Goal: Contribute content: Contribute content

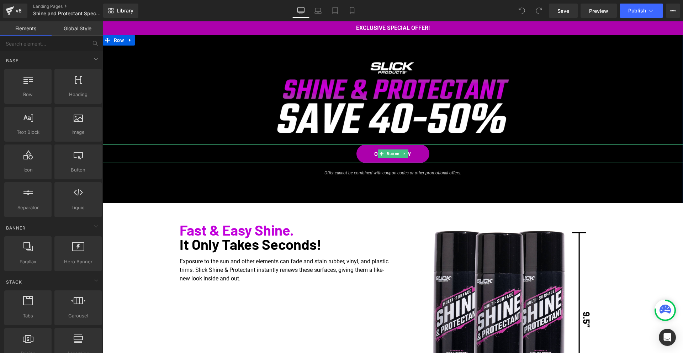
click at [459, 153] on div "ORDER NOW" at bounding box center [393, 154] width 581 height 19
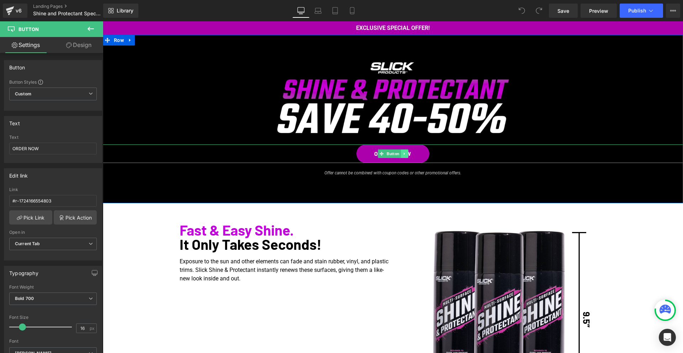
click at [406, 154] on icon at bounding box center [405, 154] width 4 height 4
click at [400, 154] on icon at bounding box center [401, 154] width 4 height 4
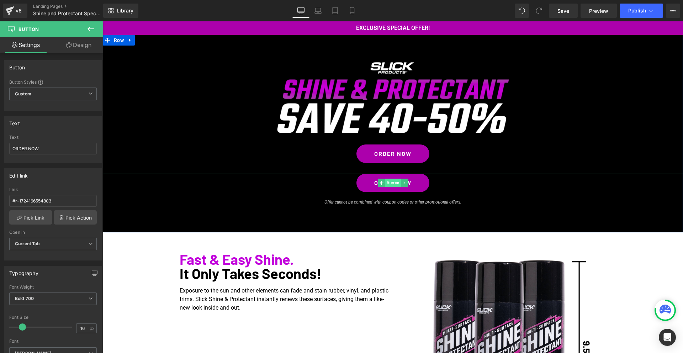
click at [390, 184] on span "Button" at bounding box center [394, 183] width 16 height 9
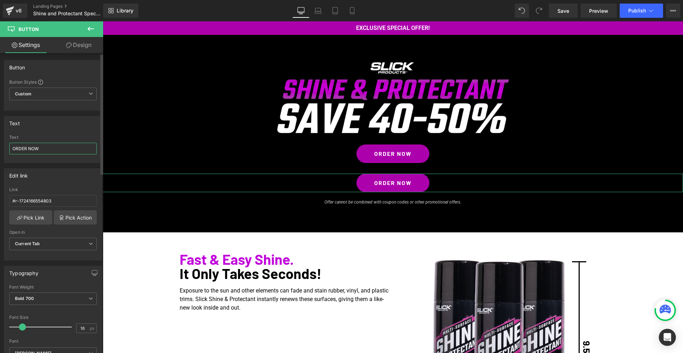
click at [32, 146] on input "ORDER NOW" at bounding box center [53, 149] width 88 height 12
type input "B"
drag, startPoint x: 36, startPoint y: 148, endPoint x: 0, endPoint y: 151, distance: 36.1
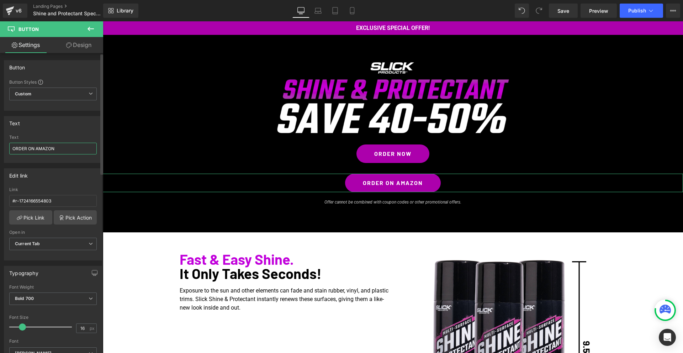
click at [0, 151] on div "Text ORDER NOW Text ORDER ON AMAZON" at bounding box center [53, 137] width 106 height 52
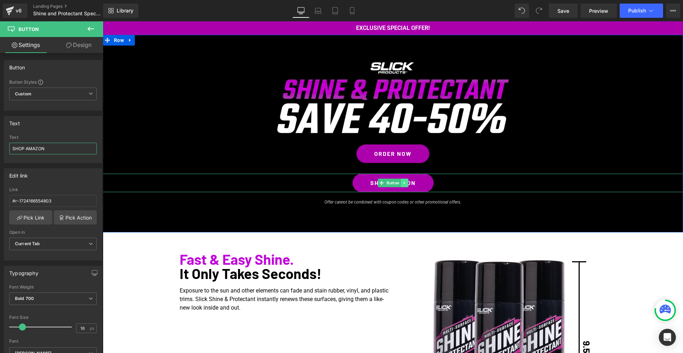
type input "SHOP AMAZON"
click at [405, 184] on icon at bounding box center [405, 183] width 4 height 4
click at [408, 183] on icon at bounding box center [409, 183] width 4 height 4
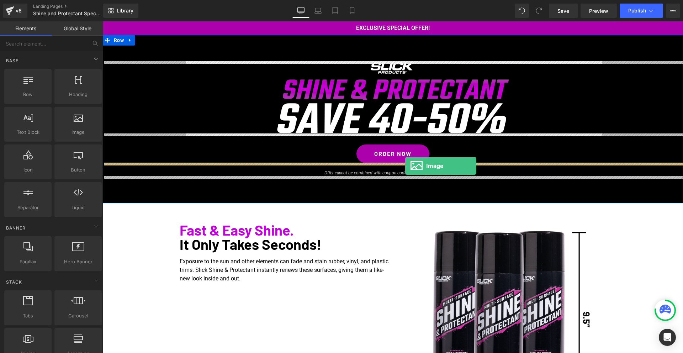
drag, startPoint x: 173, startPoint y: 146, endPoint x: 405, endPoint y: 166, distance: 233.3
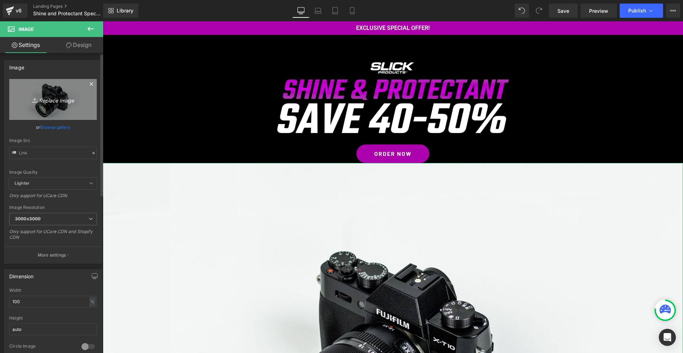
click at [55, 100] on icon "Replace Image" at bounding box center [53, 99] width 57 height 9
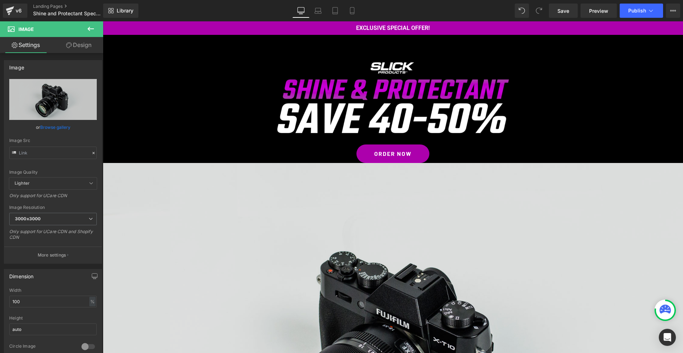
type input "C:\fakepath\available_at_amazon_en_vertical_rev.png"
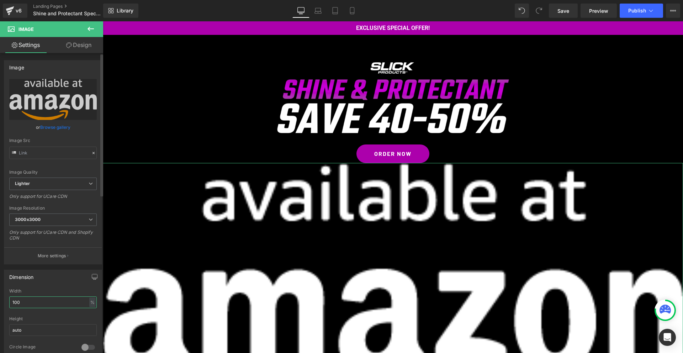
click at [36, 305] on input "100" at bounding box center [53, 303] width 88 height 12
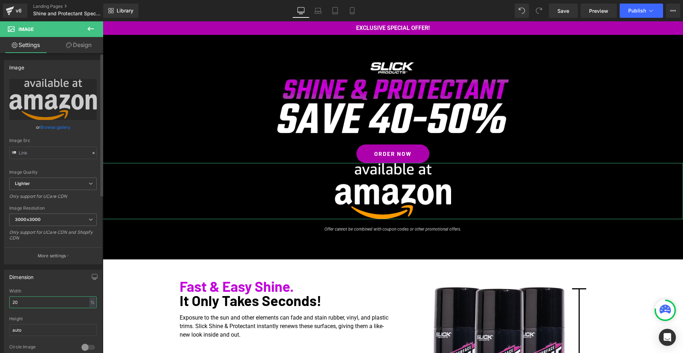
click at [34, 302] on input "20" at bounding box center [53, 303] width 88 height 12
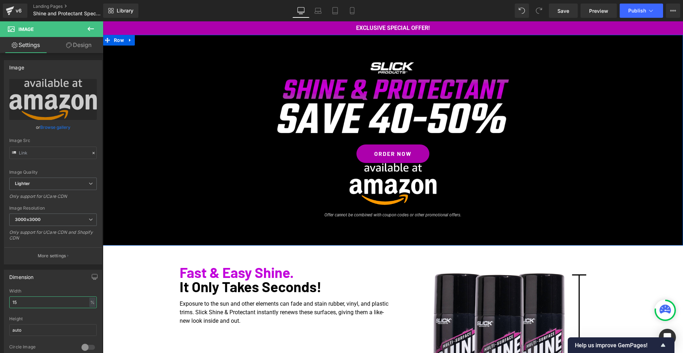
scroll to position [36, 0]
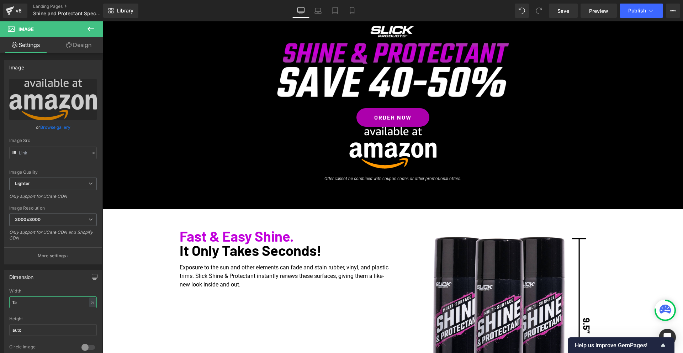
type input "15"
click at [92, 27] on icon at bounding box center [90, 29] width 9 height 9
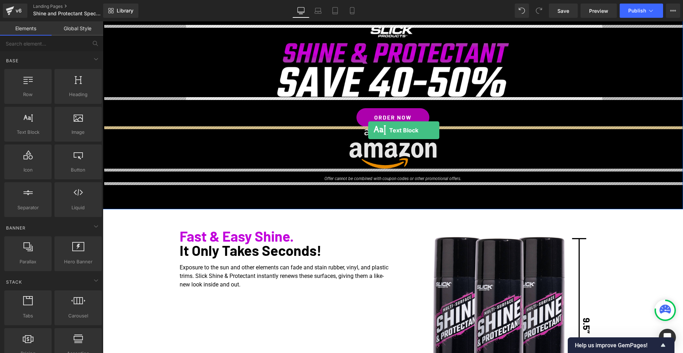
drag, startPoint x: 134, startPoint y: 147, endPoint x: 368, endPoint y: 130, distance: 234.8
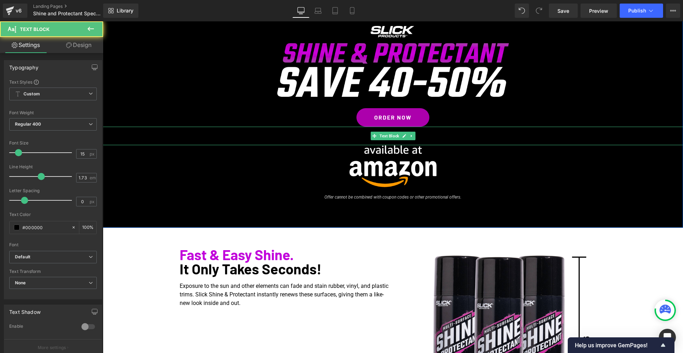
click at [355, 136] on p "Lorem ipsum dolor sit amet, consectetur adipiscing elit, sed do eiusmod tempor …" at bounding box center [393, 136] width 581 height 19
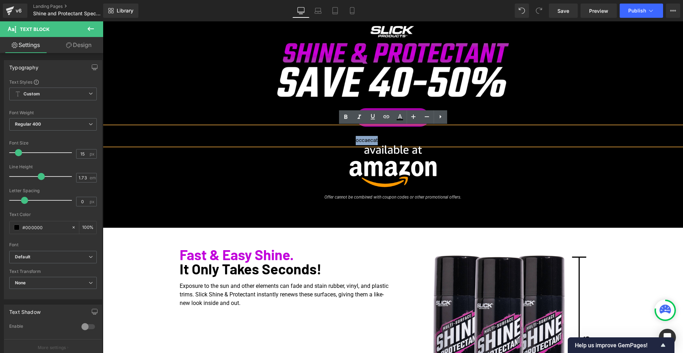
click at [355, 136] on p "Lorem ipsum dolor sit amet, consectetur adipiscing elit, sed do eiusmod tempor …" at bounding box center [393, 136] width 581 height 19
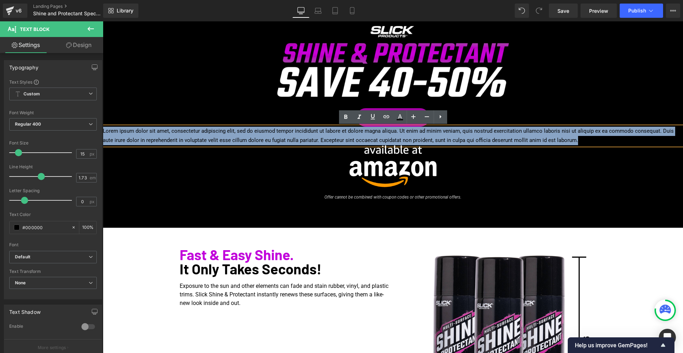
click at [581, 91] on div at bounding box center [393, 61] width 416 height 72
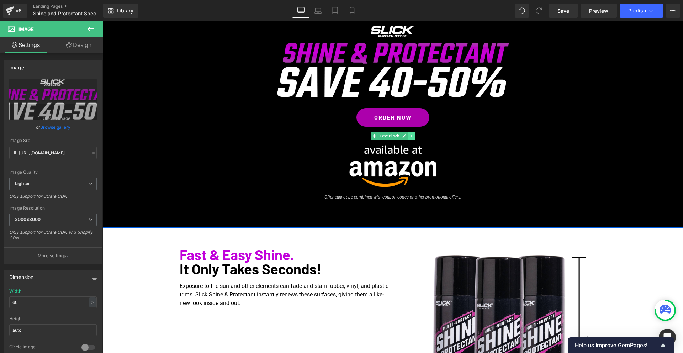
click at [412, 137] on icon at bounding box center [412, 136] width 4 height 4
click at [415, 137] on icon at bounding box center [416, 136] width 4 height 4
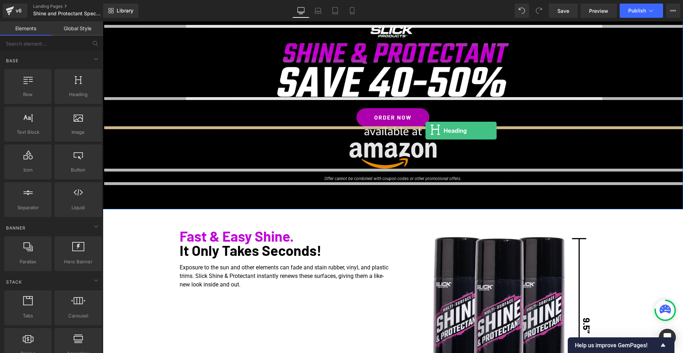
drag, startPoint x: 174, startPoint y: 115, endPoint x: 426, endPoint y: 131, distance: 252.5
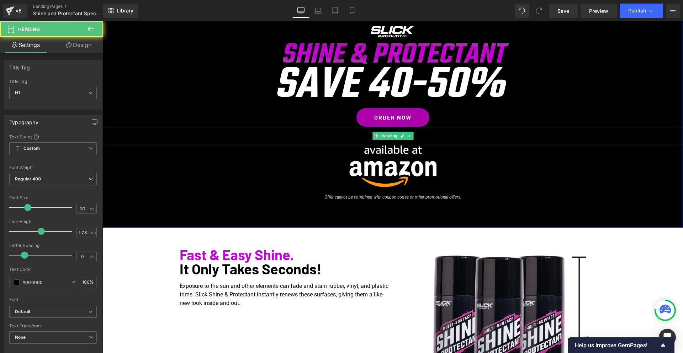
click at [403, 136] on icon at bounding box center [403, 136] width 4 height 4
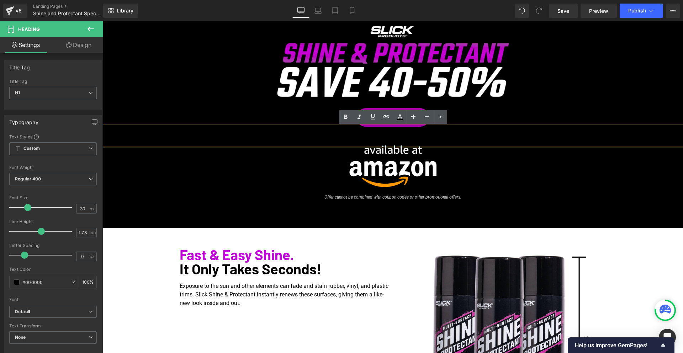
click at [389, 136] on h1 "Your heading text goes here" at bounding box center [393, 136] width 581 height 19
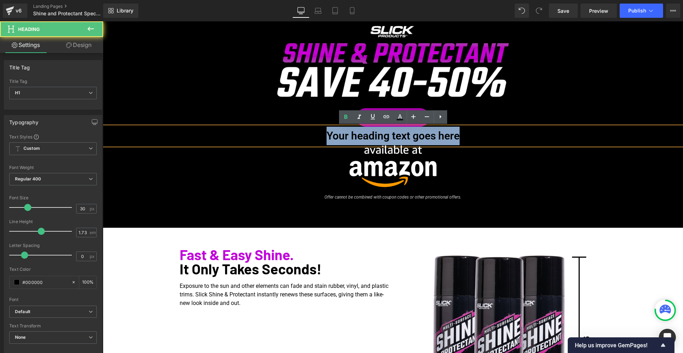
click at [389, 136] on h1 "Your heading text goes here" at bounding box center [393, 136] width 581 height 19
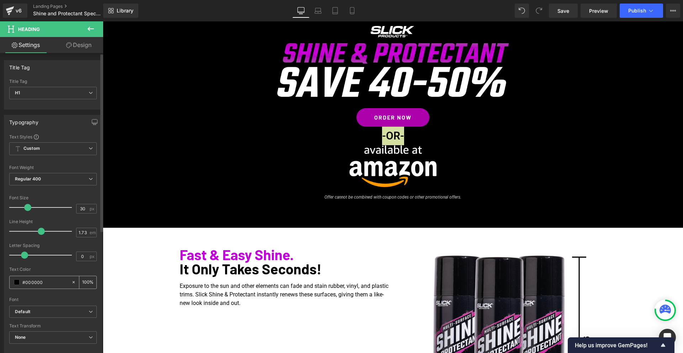
click at [17, 282] on span at bounding box center [17, 282] width 6 height 6
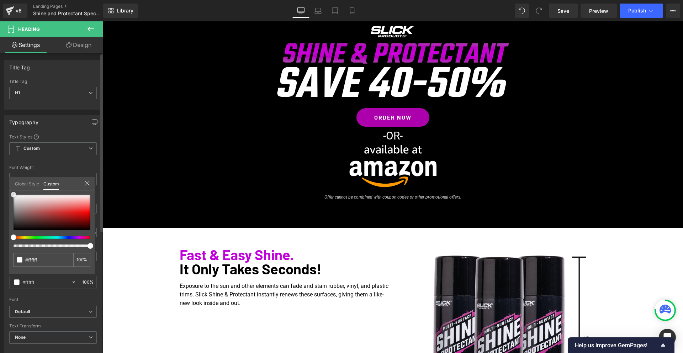
drag, startPoint x: 16, startPoint y: 204, endPoint x: 7, endPoint y: 187, distance: 19.6
click at [6, 186] on div "Typography Text Styles Custom Custom Setup Global Style Custom Setup Global Sty…" at bounding box center [53, 232] width 106 height 245
click at [340, 125] on div at bounding box center [393, 187] width 581 height 332
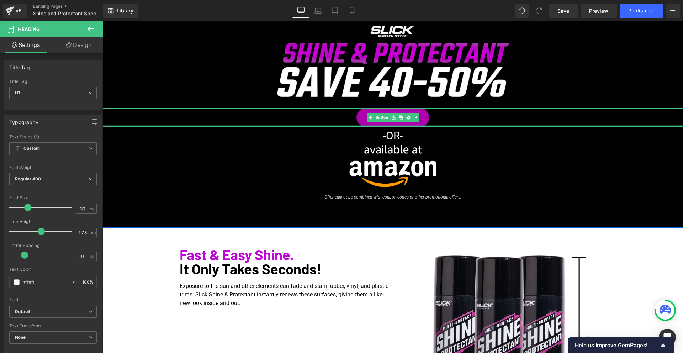
scroll to position [16, 0]
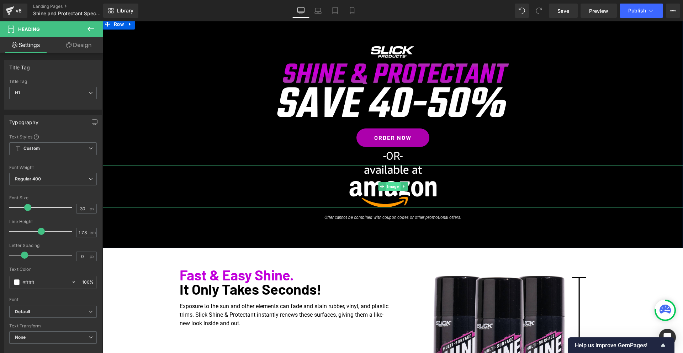
click at [389, 188] on span "Image" at bounding box center [393, 186] width 15 height 9
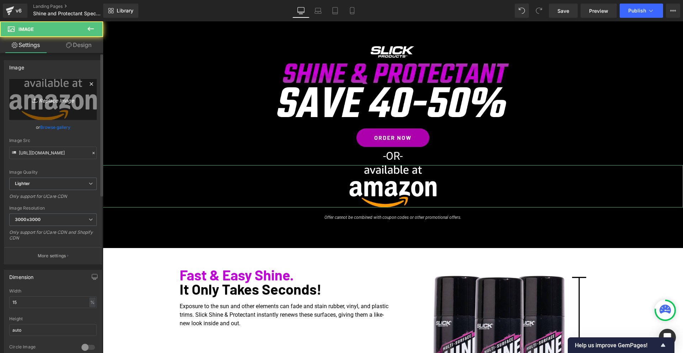
click at [55, 105] on link "Replace Image" at bounding box center [53, 99] width 88 height 41
type input "C:\fakepath\available_at_amazon_en_horizontal_rev.png"
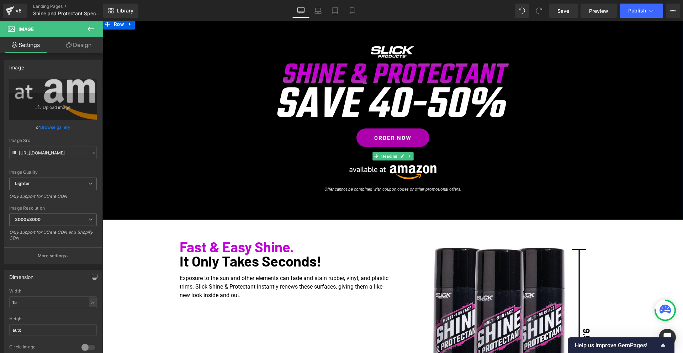
click at [618, 161] on h1 "-OR-" at bounding box center [393, 156] width 581 height 19
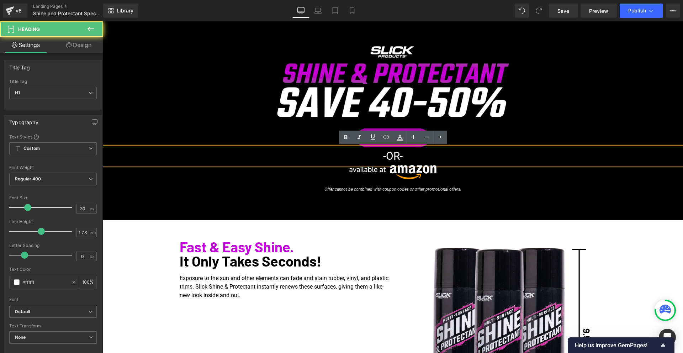
click at [601, 120] on div "Image Row ORDER NOW Button -OR- Heading Image Offer cannot be combined with cou…" at bounding box center [393, 120] width 581 height 148
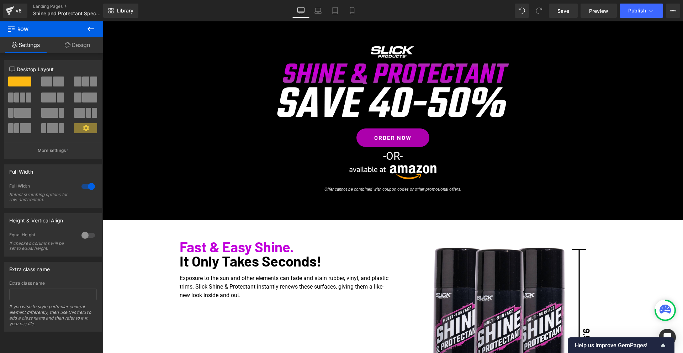
scroll to position [17, 0]
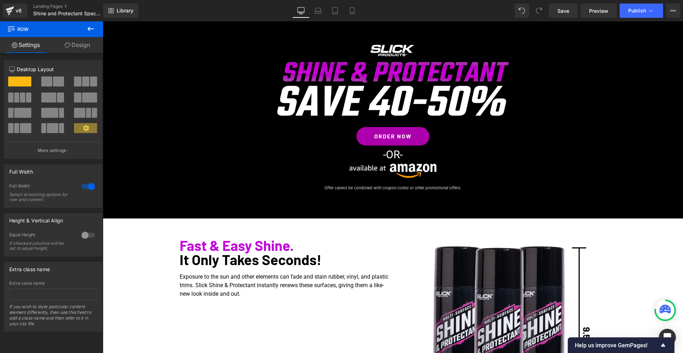
click at [151, 117] on div "Image Row ORDER NOW Button -OR- Heading Image Offer cannot be combined with cou…" at bounding box center [393, 118] width 581 height 148
click at [396, 157] on span "Heading" at bounding box center [389, 155] width 19 height 9
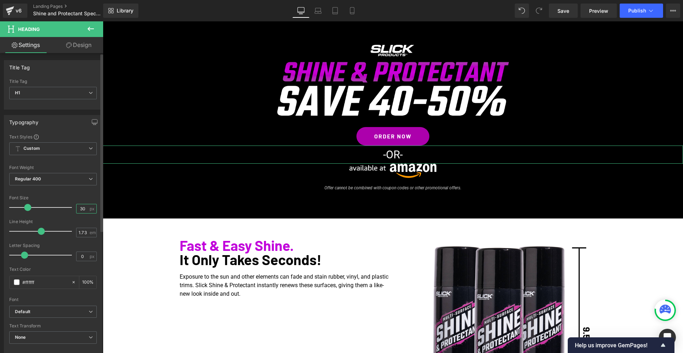
drag, startPoint x: 82, startPoint y: 208, endPoint x: 78, endPoint y: 207, distance: 4.1
click at [78, 207] on input "30" at bounding box center [83, 208] width 12 height 9
type input "20"
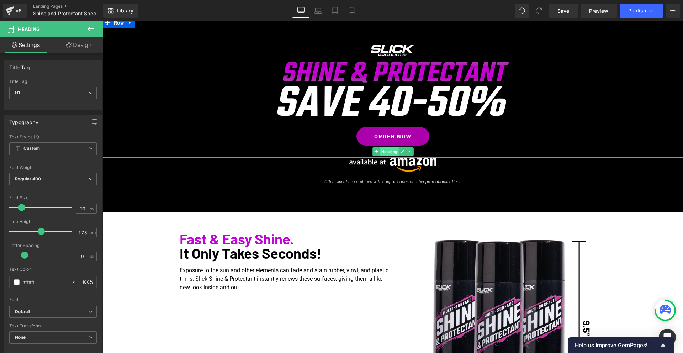
click at [394, 151] on span "Heading" at bounding box center [389, 151] width 19 height 9
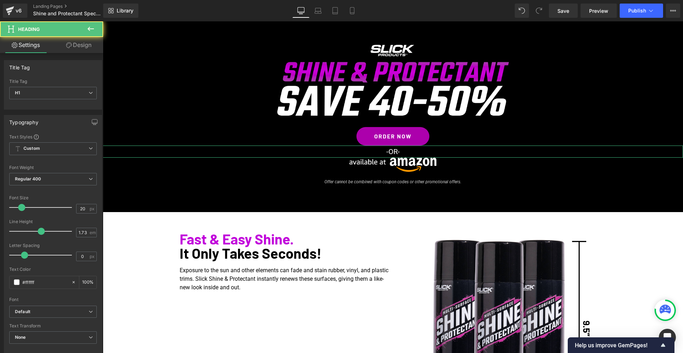
click at [83, 44] on link "Design" at bounding box center [79, 45] width 52 height 16
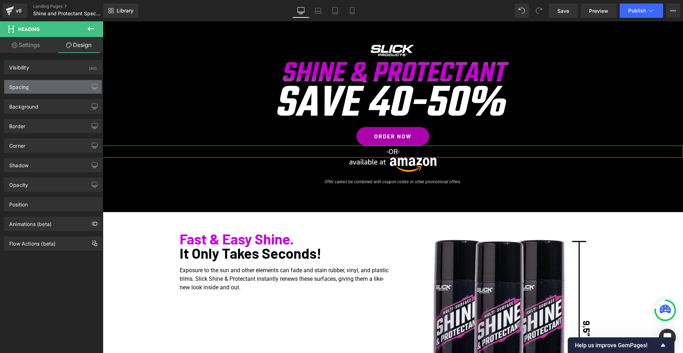
click at [34, 86] on div "Spacing" at bounding box center [53, 87] width 98 height 14
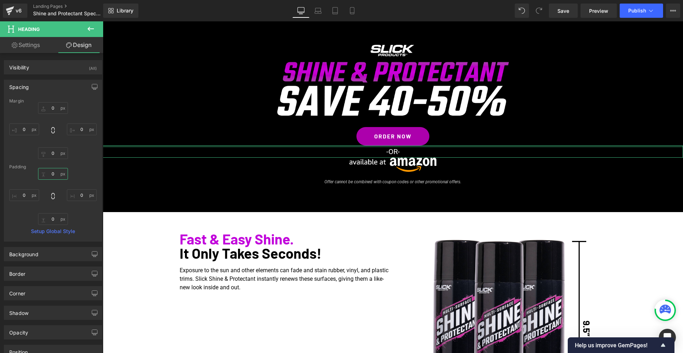
click at [50, 174] on input "0" at bounding box center [53, 174] width 30 height 12
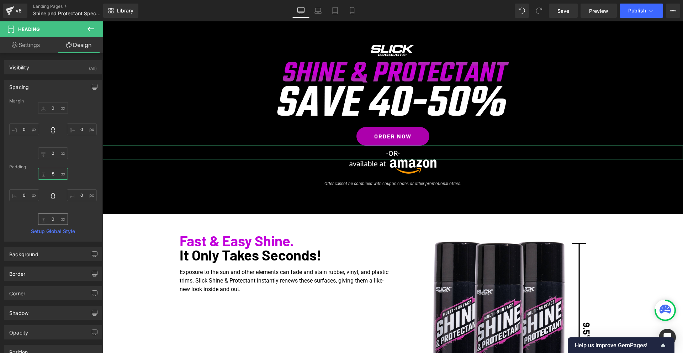
type input "5"
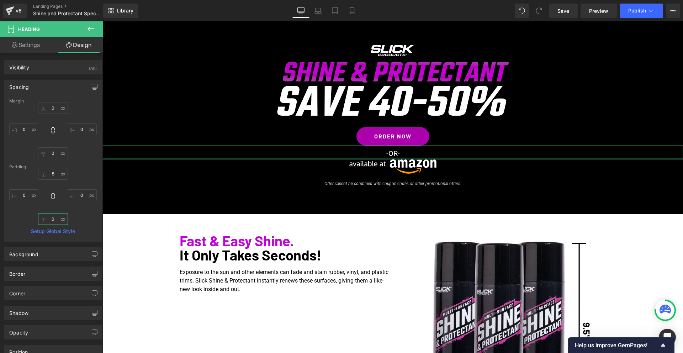
click at [49, 216] on input "0" at bounding box center [53, 219] width 30 height 12
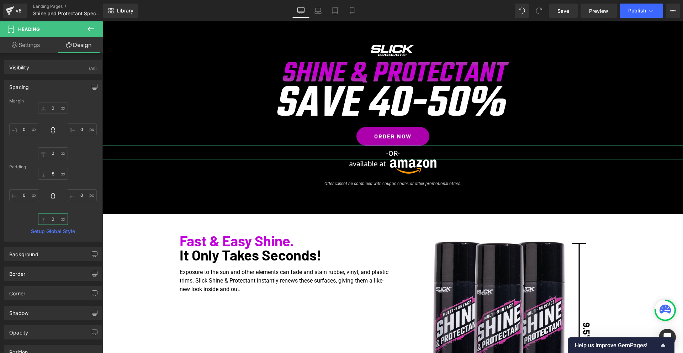
type input "5"
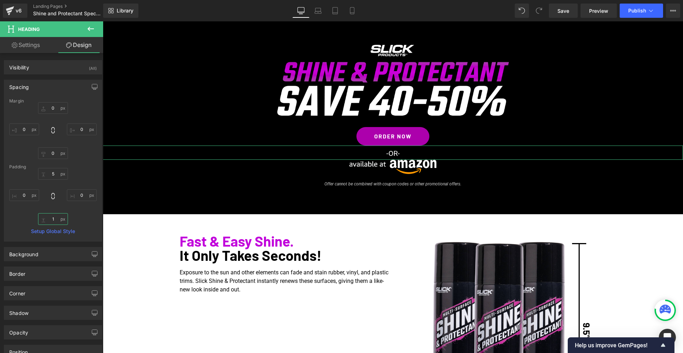
type input "10"
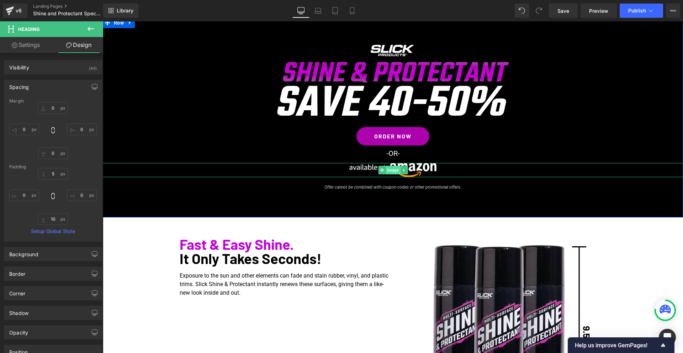
click at [394, 171] on span "Image" at bounding box center [393, 170] width 15 height 9
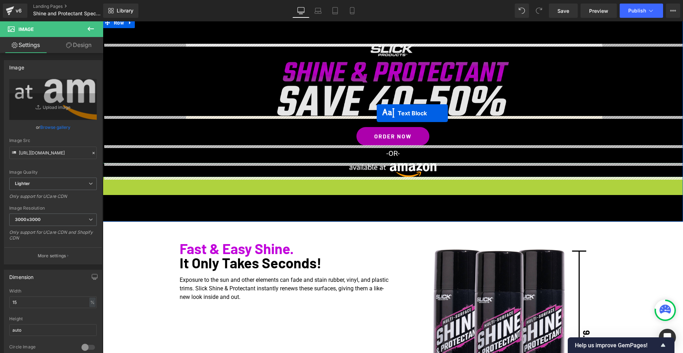
drag, startPoint x: 373, startPoint y: 183, endPoint x: 377, endPoint y: 113, distance: 69.9
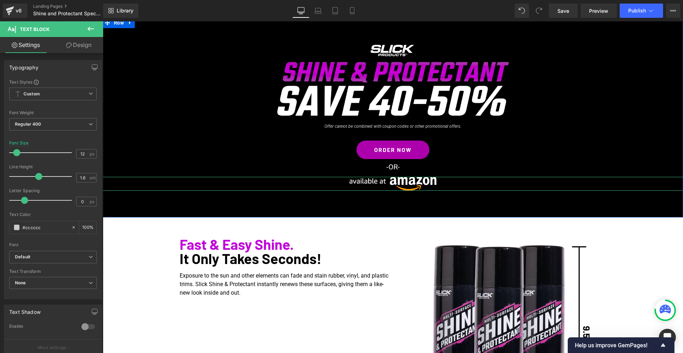
click at [633, 85] on div "Image Offer cannot be combined with coupon codes or other promotional offers. T…" at bounding box center [393, 117] width 581 height 147
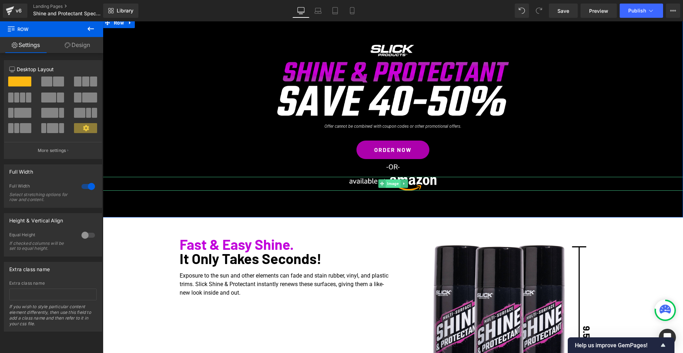
click at [394, 183] on span "Image" at bounding box center [393, 183] width 15 height 9
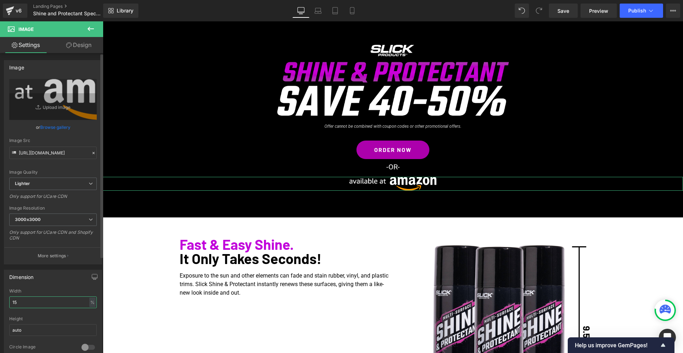
click at [27, 303] on input "15" at bounding box center [53, 303] width 88 height 12
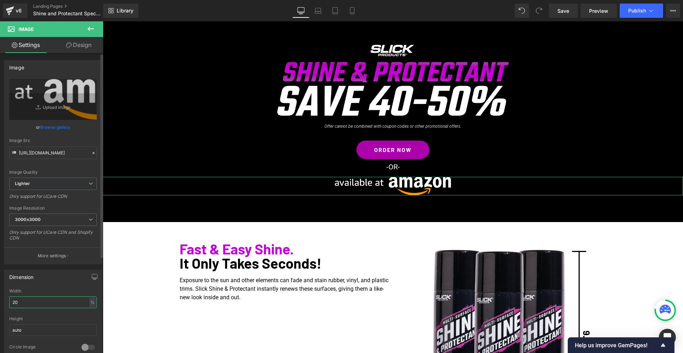
click at [26, 306] on input "20" at bounding box center [53, 303] width 88 height 12
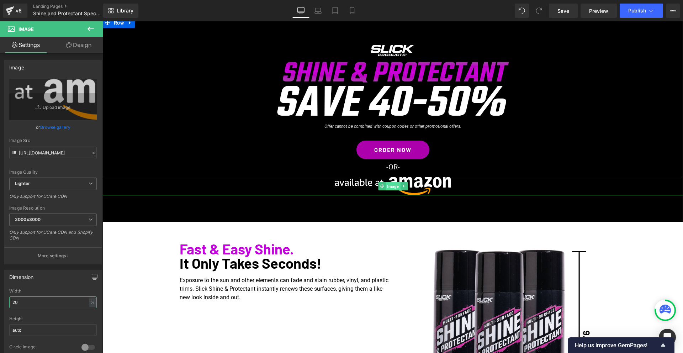
click at [394, 186] on span "Image" at bounding box center [393, 186] width 15 height 9
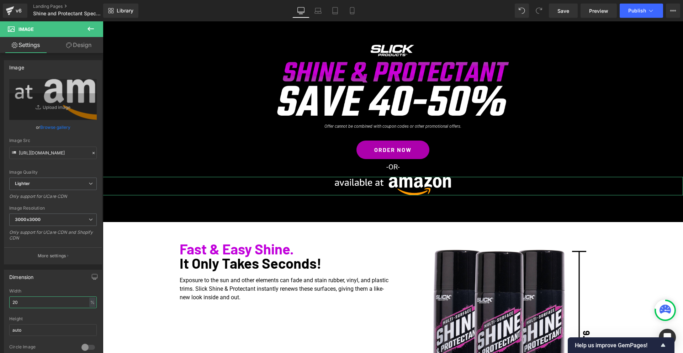
type input "20"
click at [82, 39] on link "Design" at bounding box center [79, 45] width 52 height 16
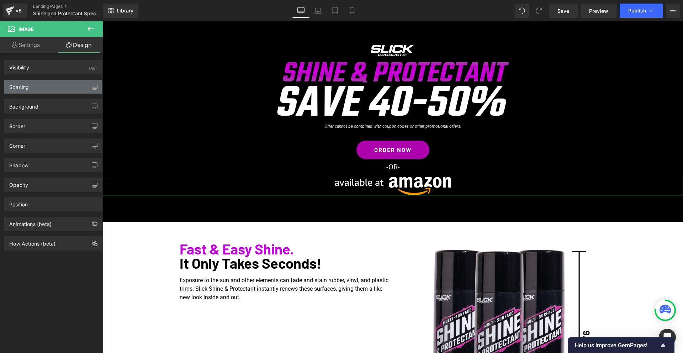
click at [46, 91] on div "Spacing" at bounding box center [53, 87] width 98 height 14
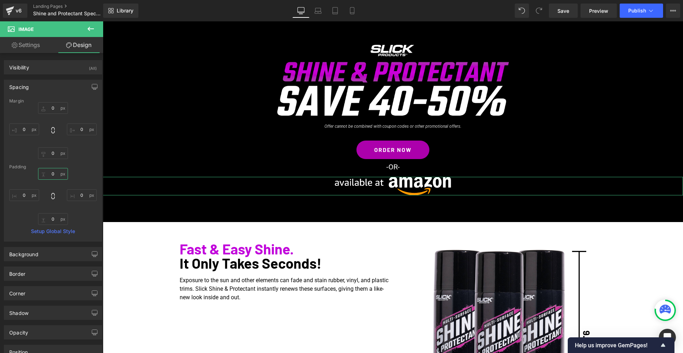
click at [51, 177] on input "0" at bounding box center [53, 174] width 30 height 12
type input "5"
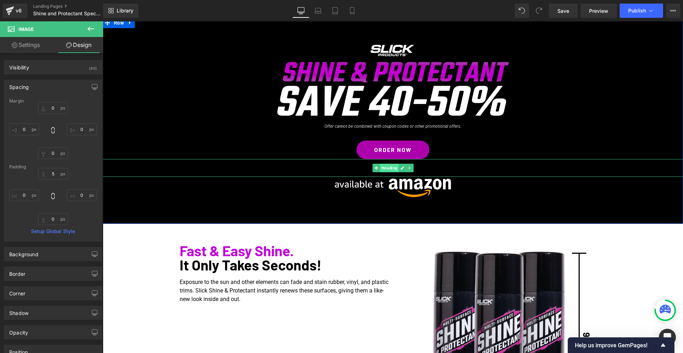
click at [390, 168] on span "Heading" at bounding box center [389, 168] width 19 height 9
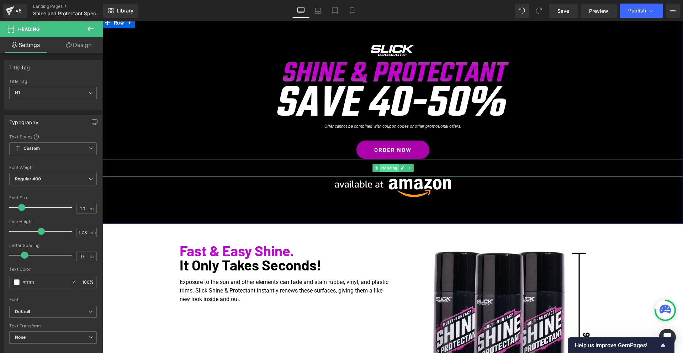
click at [395, 166] on span "Heading" at bounding box center [389, 168] width 19 height 9
click at [281, 172] on h1 "-OR-" at bounding box center [393, 167] width 581 height 12
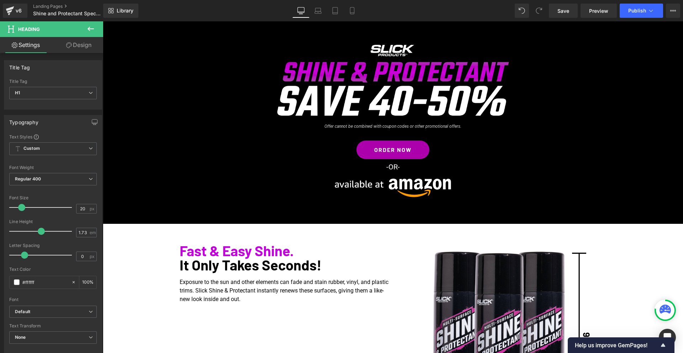
click at [83, 44] on link "Design" at bounding box center [79, 45] width 52 height 16
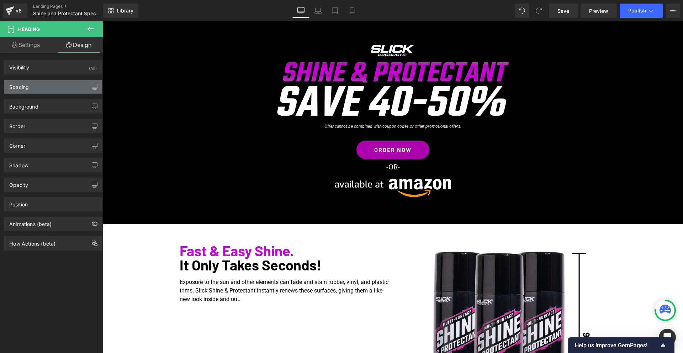
click at [46, 87] on div "Spacing" at bounding box center [53, 87] width 98 height 14
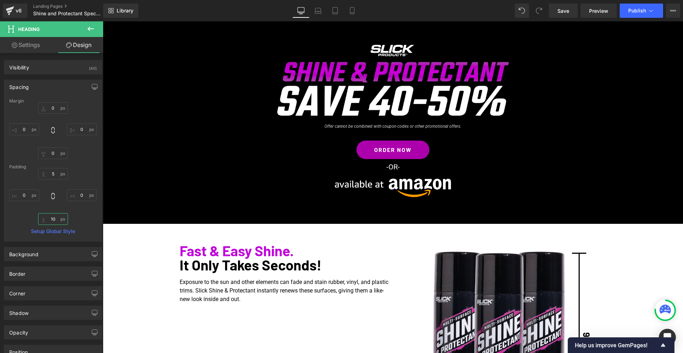
click at [51, 219] on input "text" at bounding box center [53, 219] width 30 height 12
type input "5"
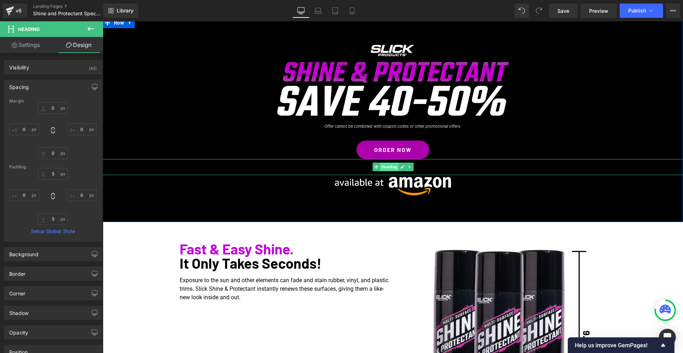
click at [389, 168] on span "Heading" at bounding box center [389, 167] width 19 height 9
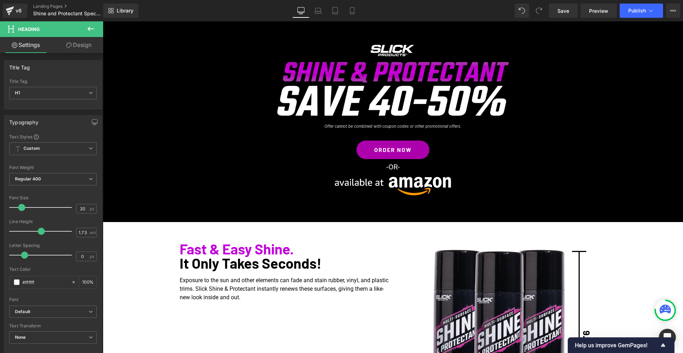
click at [83, 42] on link "Design" at bounding box center [79, 45] width 52 height 16
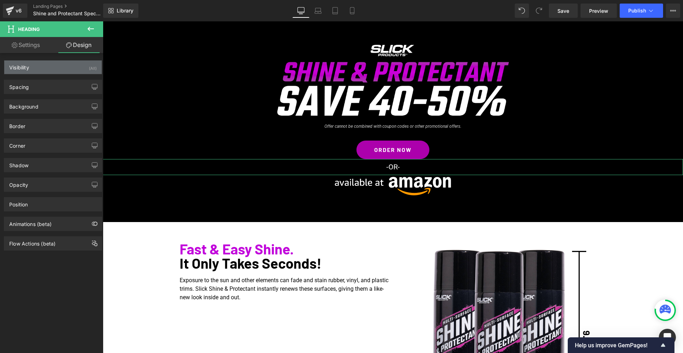
click at [42, 73] on div "Visibility (All)" at bounding box center [53, 68] width 98 height 14
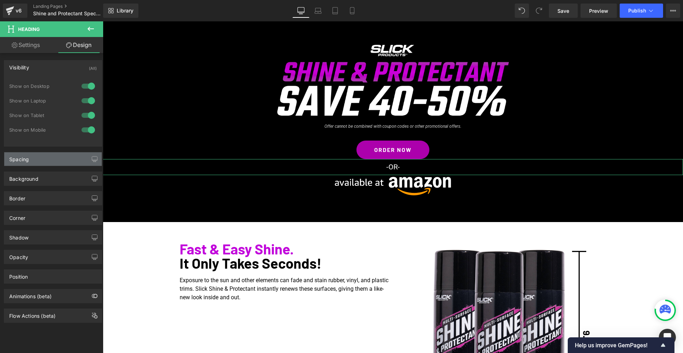
click at [24, 155] on div "Spacing" at bounding box center [19, 157] width 20 height 10
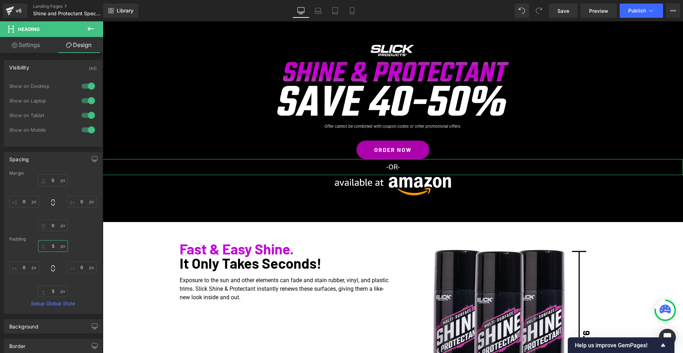
click at [49, 243] on input "text" at bounding box center [53, 246] width 30 height 12
type input "10"
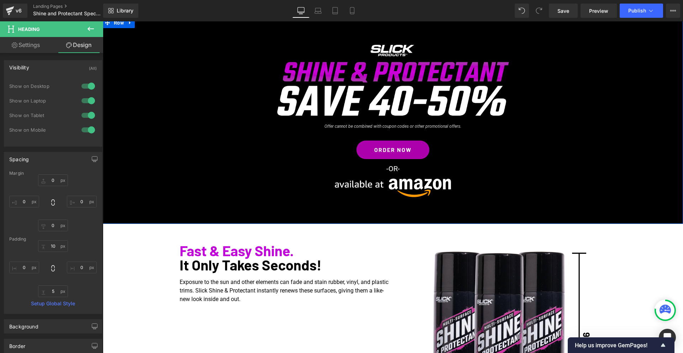
drag, startPoint x: 620, startPoint y: 86, endPoint x: 616, endPoint y: 86, distance: 4.6
click at [618, 86] on div "Image Offer cannot be combined with coupon codes or other promotional offers. T…" at bounding box center [393, 120] width 581 height 153
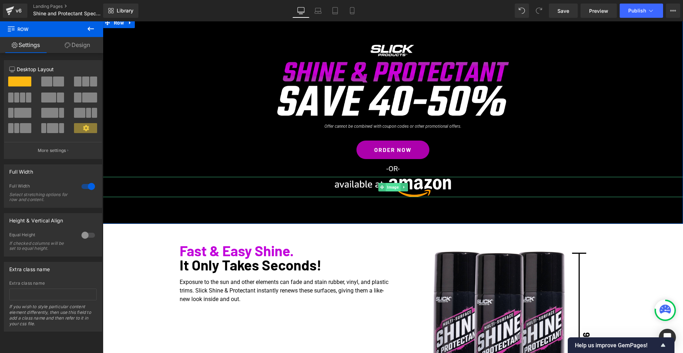
click at [394, 188] on span "Image" at bounding box center [393, 187] width 15 height 9
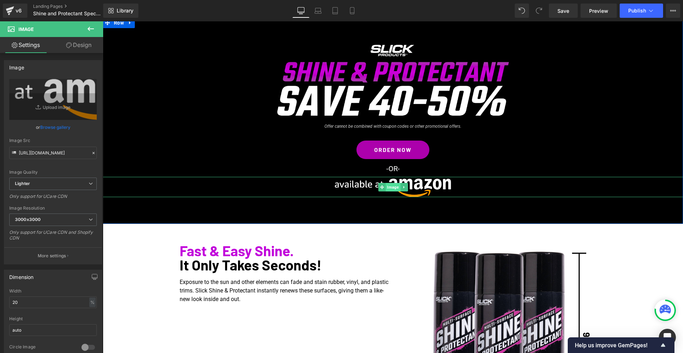
click at [391, 188] on span "Image" at bounding box center [393, 187] width 15 height 9
click at [389, 187] on span "Image" at bounding box center [393, 187] width 15 height 9
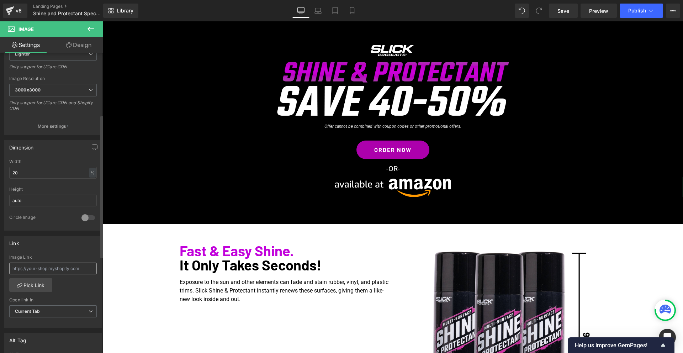
scroll to position [131, 0]
click at [49, 266] on input "text" at bounding box center [53, 267] width 88 height 12
paste input "[URL][DOMAIN_NAME]"
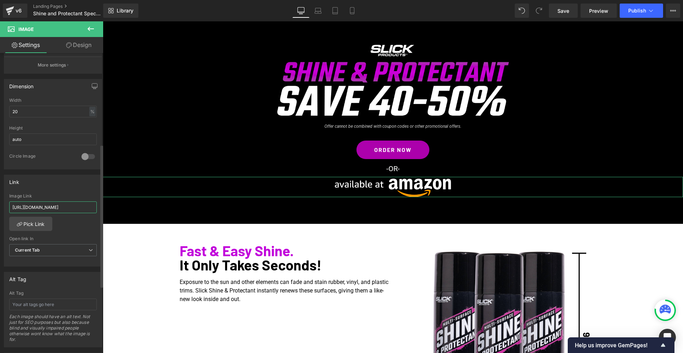
scroll to position [190, 0]
type input "[URL][DOMAIN_NAME]"
click at [43, 252] on span "Current Tab" at bounding box center [53, 251] width 88 height 12
click at [39, 276] on li "New Tab" at bounding box center [51, 274] width 85 height 11
click at [564, 10] on span "Save" at bounding box center [564, 10] width 12 height 7
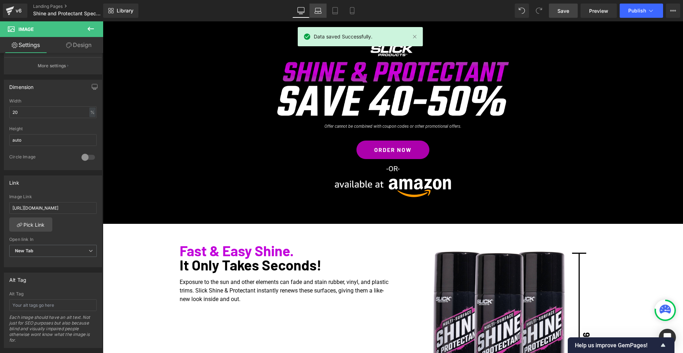
click at [310, 11] on link "Laptop" at bounding box center [318, 11] width 17 height 14
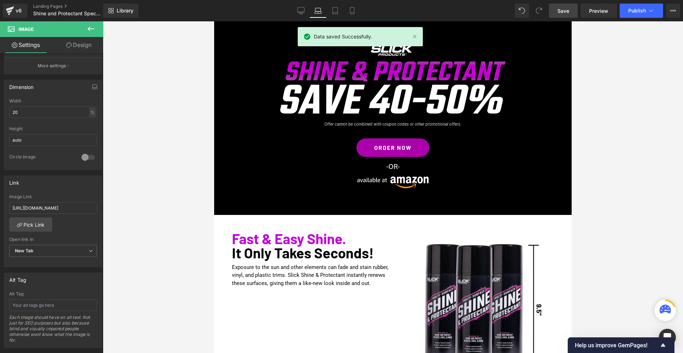
scroll to position [49, 0]
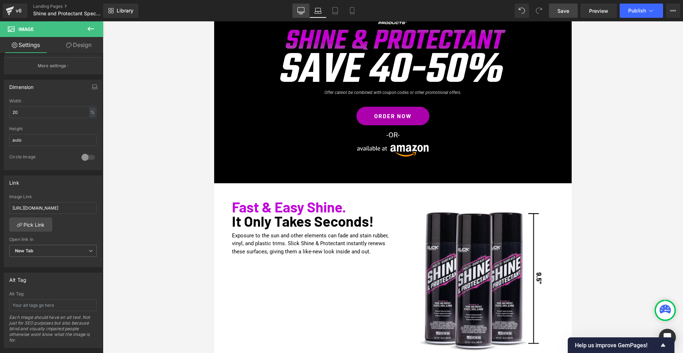
click at [301, 12] on icon at bounding box center [301, 10] width 7 height 7
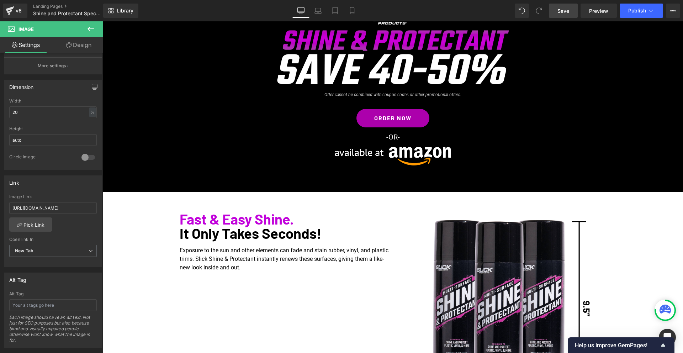
scroll to position [63, 0]
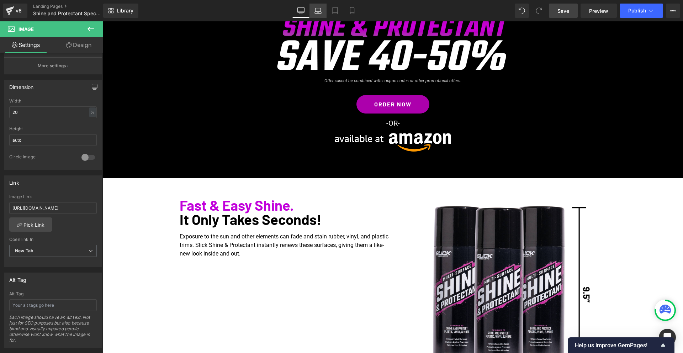
click at [316, 11] on icon at bounding box center [318, 12] width 7 height 2
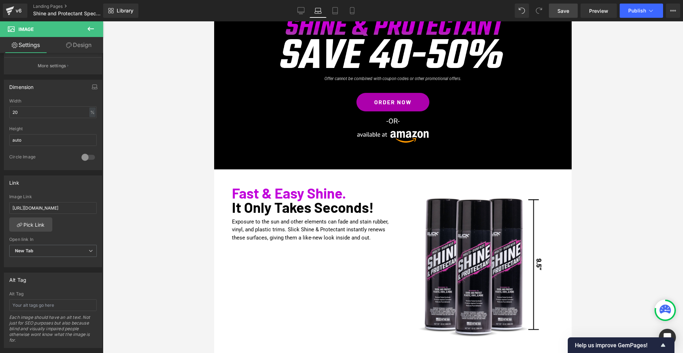
scroll to position [51, 0]
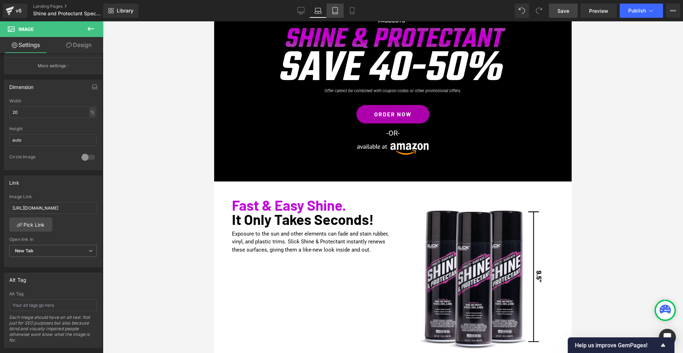
click at [337, 14] on icon at bounding box center [335, 10] width 5 height 7
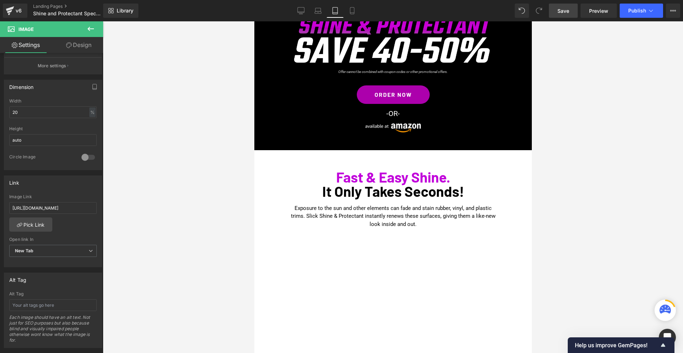
scroll to position [23, 0]
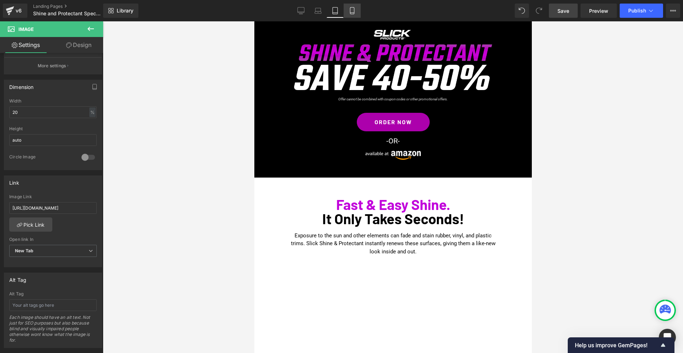
click at [357, 14] on link "Mobile" at bounding box center [352, 11] width 17 height 14
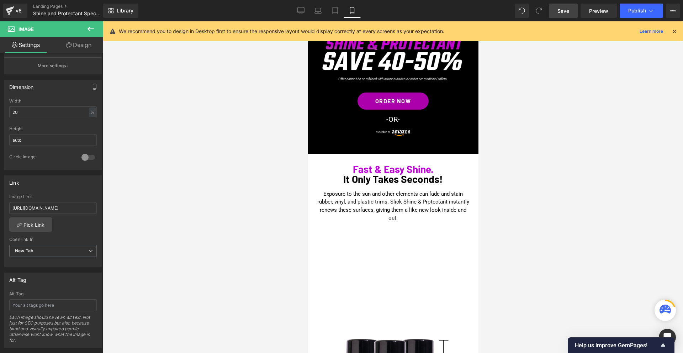
scroll to position [0, 0]
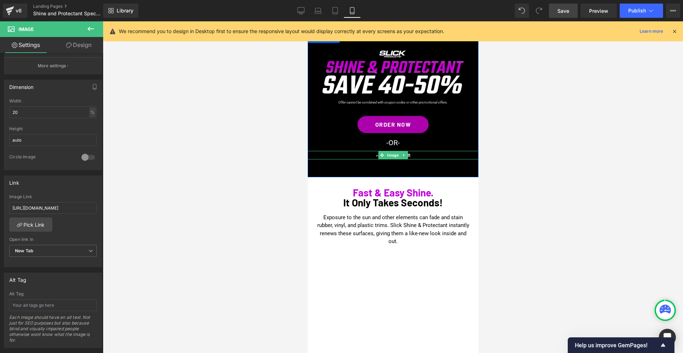
click at [393, 156] on span "Image" at bounding box center [393, 155] width 15 height 9
click at [394, 144] on span "Heading" at bounding box center [389, 142] width 19 height 9
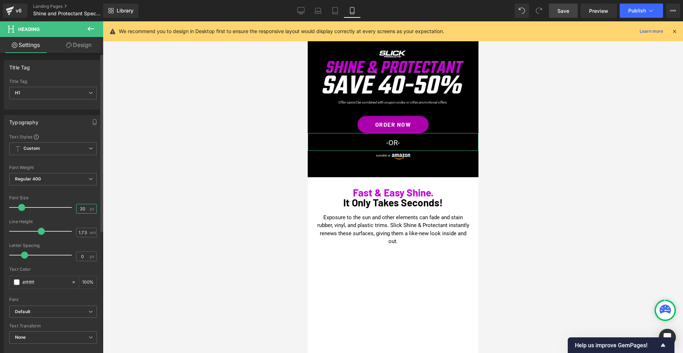
click at [83, 208] on input "20" at bounding box center [83, 208] width 12 height 9
type input "15"
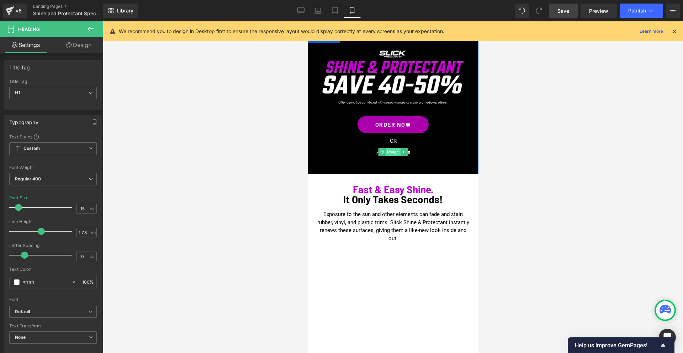
click at [390, 154] on span "Image" at bounding box center [393, 152] width 15 height 9
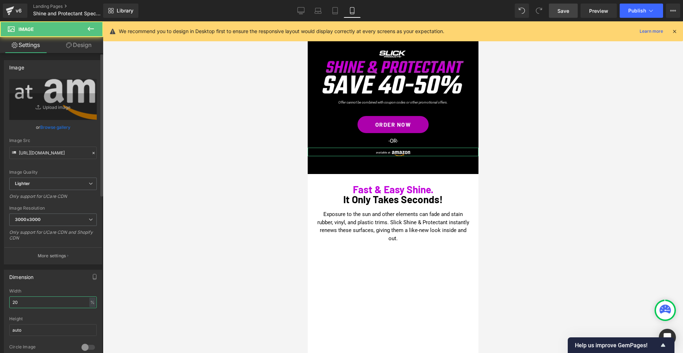
click at [27, 302] on input "20" at bounding box center [53, 303] width 88 height 12
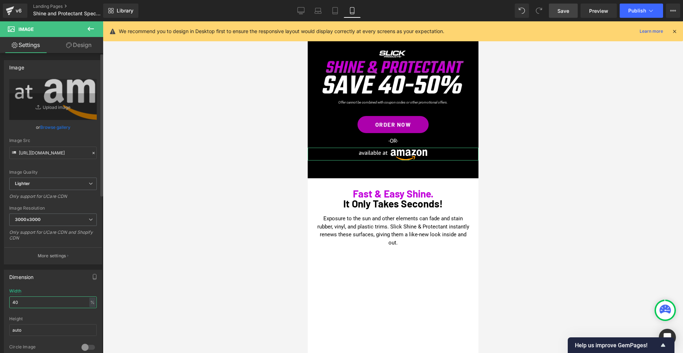
type input "4"
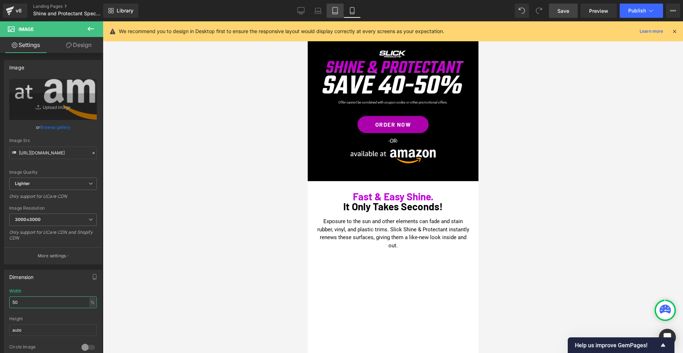
type input "50"
click at [336, 13] on icon at bounding box center [335, 13] width 5 height 0
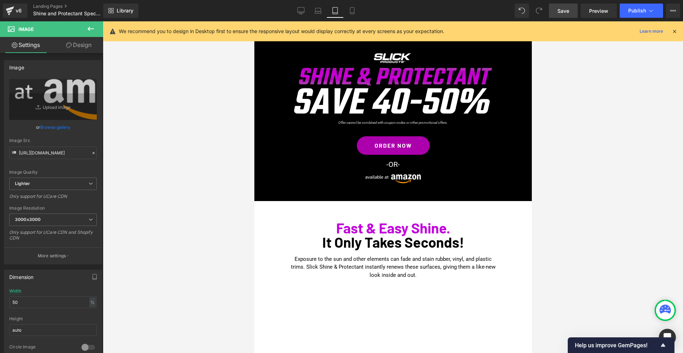
scroll to position [36, 0]
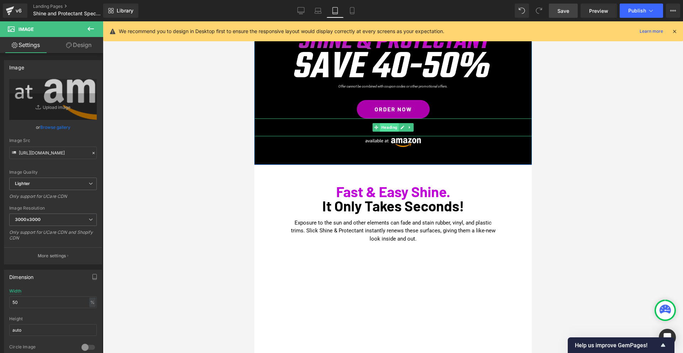
click at [392, 127] on span "Heading" at bounding box center [389, 127] width 19 height 9
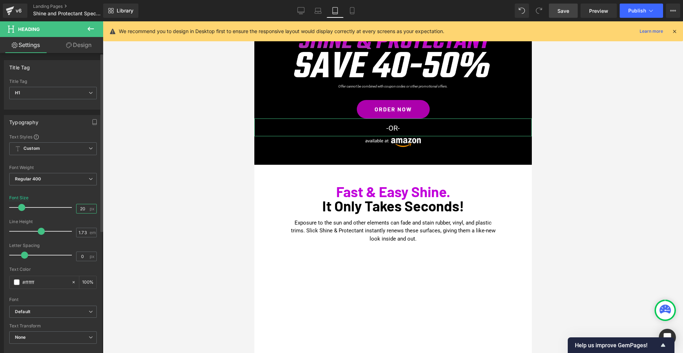
click at [83, 207] on input "20" at bounding box center [83, 208] width 12 height 9
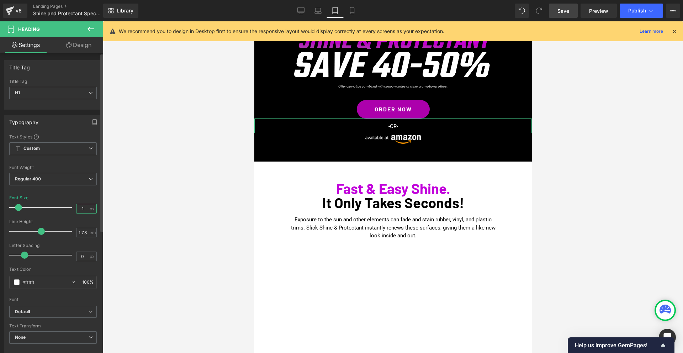
type input "18"
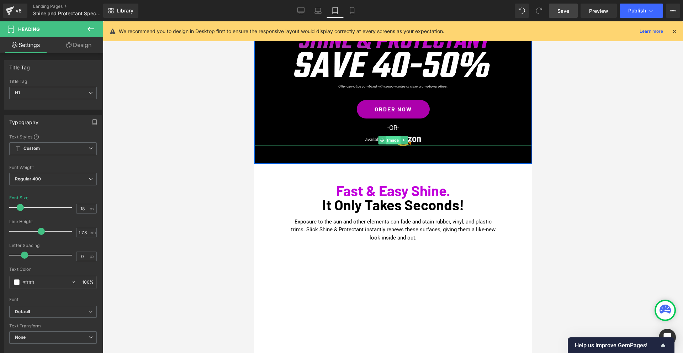
click at [386, 139] on span "Image" at bounding box center [393, 140] width 15 height 9
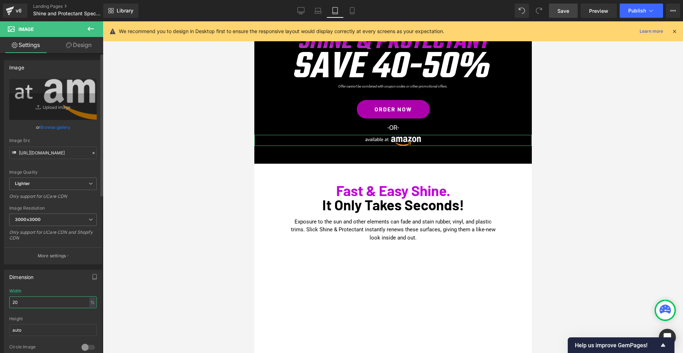
click at [32, 303] on input "20" at bounding box center [53, 303] width 88 height 12
type input "2"
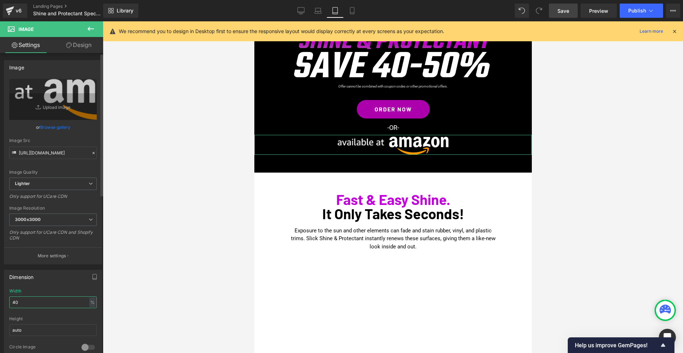
type input "4"
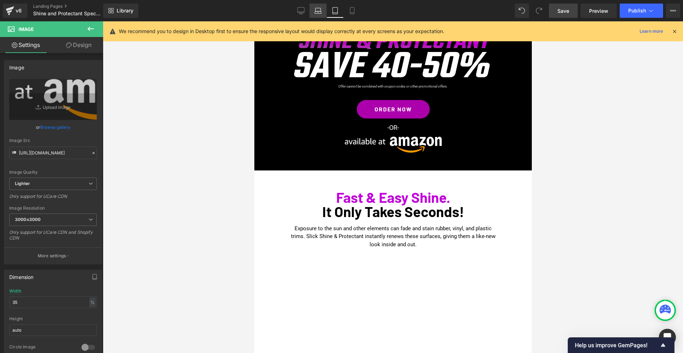
click at [315, 12] on icon at bounding box center [318, 12] width 7 height 2
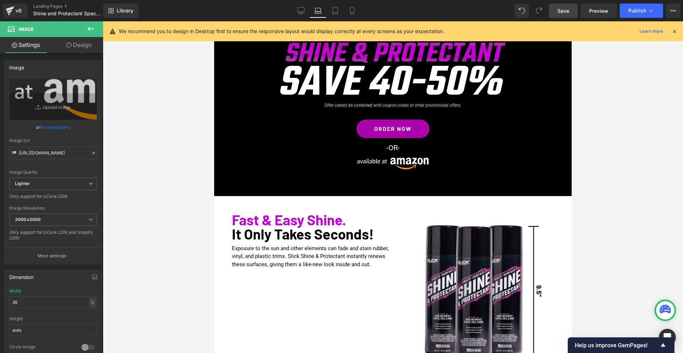
scroll to position [67, 0]
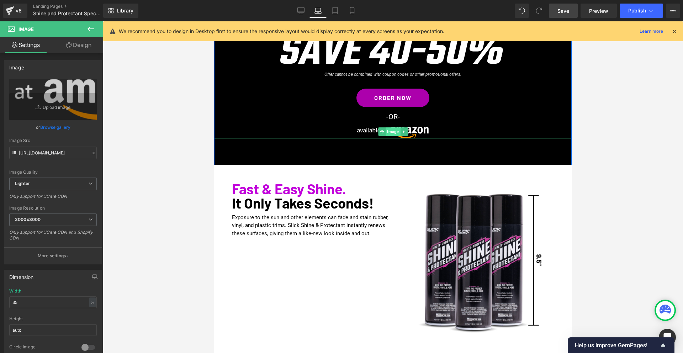
click at [393, 130] on span "Image" at bounding box center [393, 131] width 15 height 9
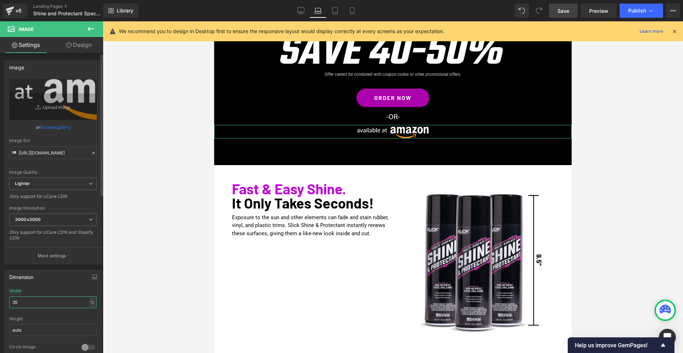
click at [26, 304] on input "35" at bounding box center [53, 303] width 88 height 12
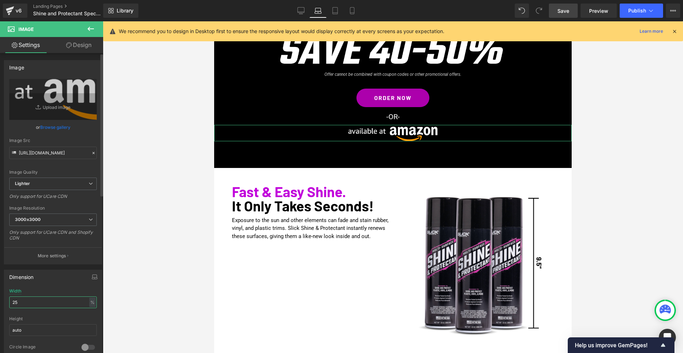
type input "2"
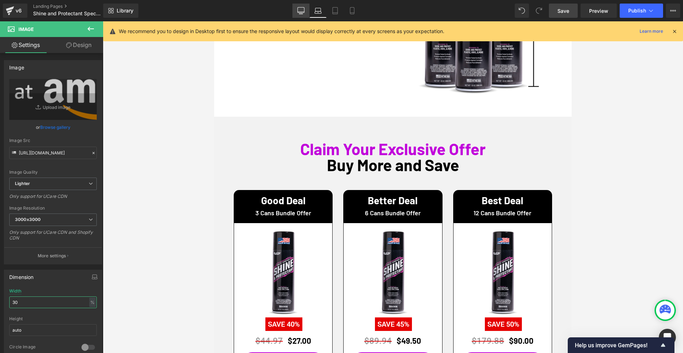
type input "30"
click at [301, 10] on icon at bounding box center [301, 10] width 7 height 7
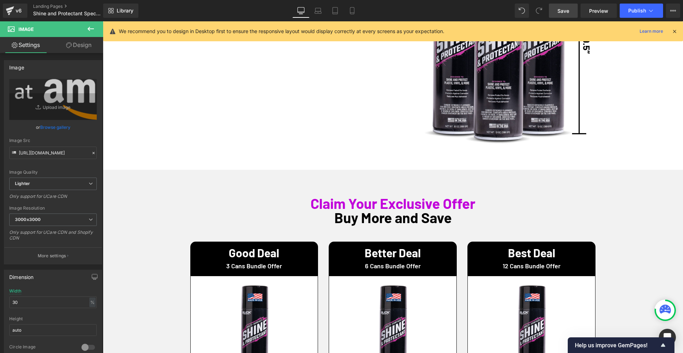
scroll to position [73, 0]
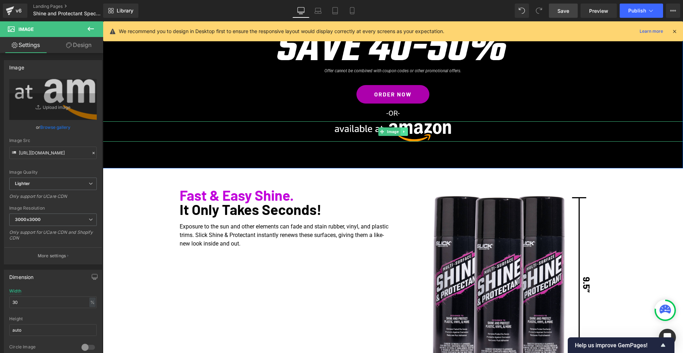
click at [405, 132] on icon at bounding box center [404, 132] width 4 height 4
click at [400, 133] on icon at bounding box center [401, 132] width 4 height 4
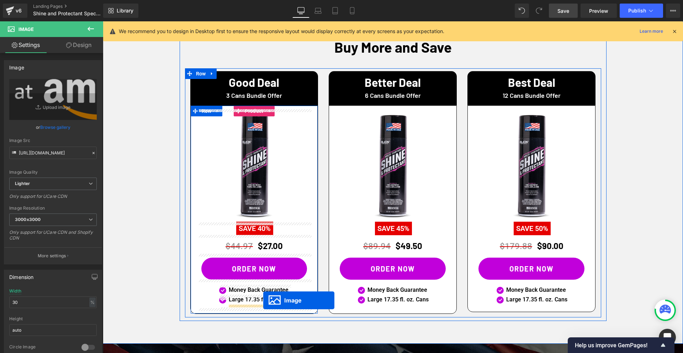
scroll to position [499, 0]
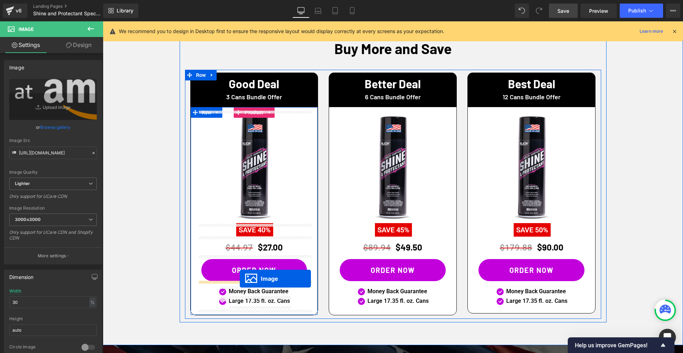
drag, startPoint x: 384, startPoint y: 152, endPoint x: 240, endPoint y: 279, distance: 192.0
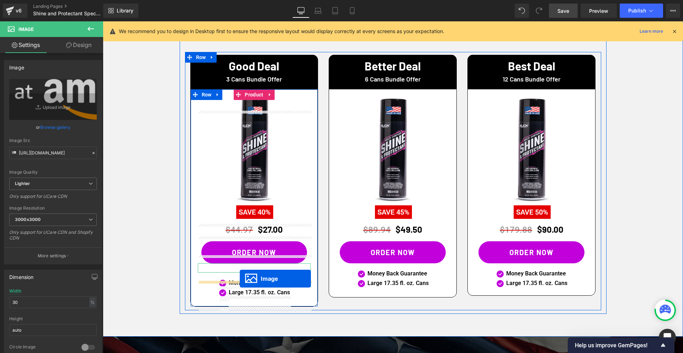
scroll to position [481, 0]
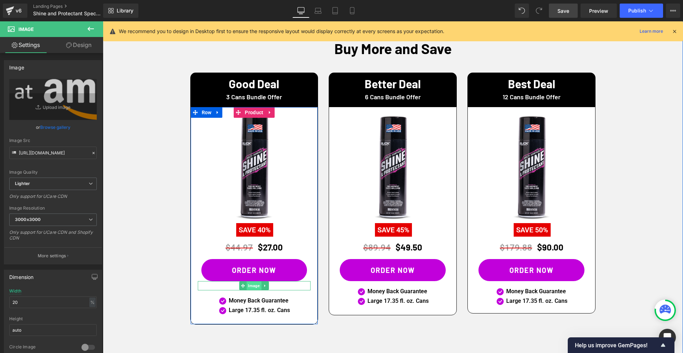
click at [255, 287] on span "Image" at bounding box center [254, 286] width 15 height 9
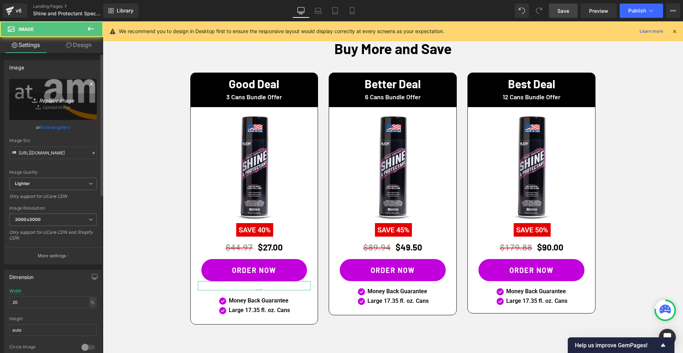
click at [59, 92] on link "Replace Image" at bounding box center [53, 99] width 88 height 41
type input "C:\fakepath\available_at_amazon_en_vertical.png"
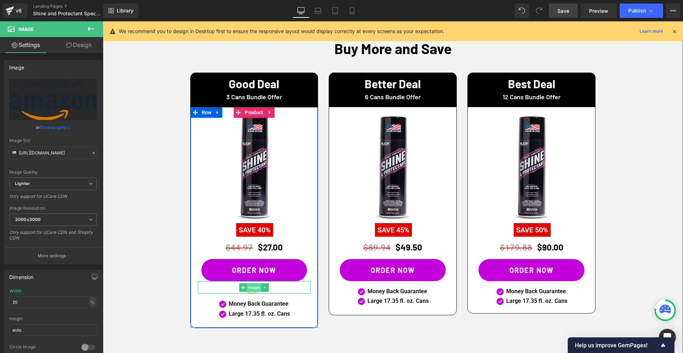
click at [255, 289] on span "Image" at bounding box center [254, 287] width 15 height 9
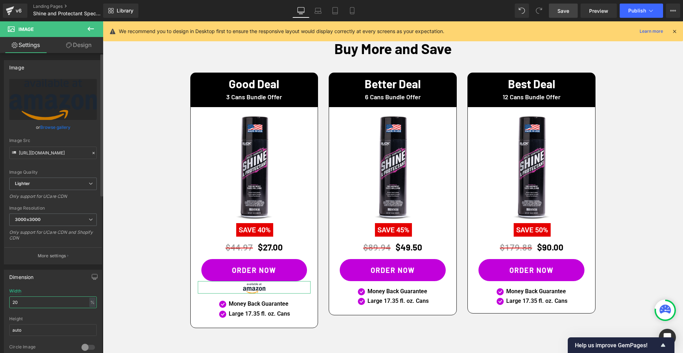
click at [40, 299] on input "20" at bounding box center [53, 303] width 88 height 12
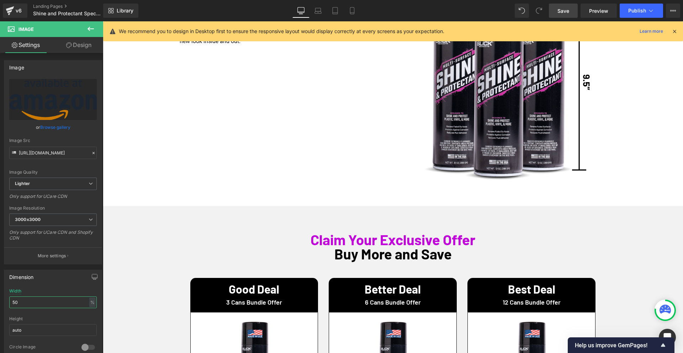
scroll to position [0, 0]
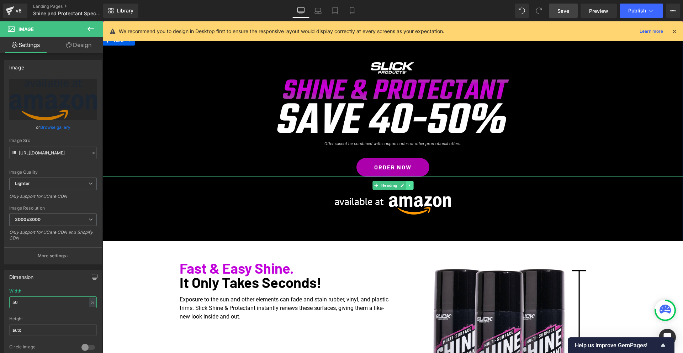
type input "50"
click at [411, 185] on icon at bounding box center [410, 185] width 4 height 4
click at [408, 186] on icon at bounding box center [406, 185] width 4 height 4
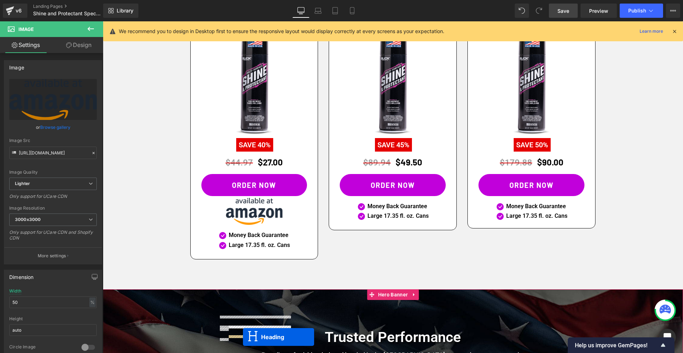
scroll to position [598, 0]
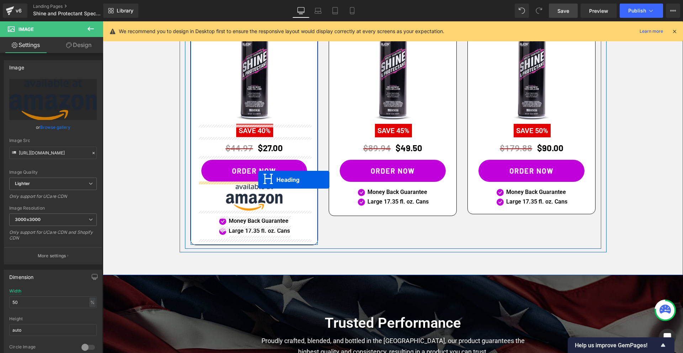
drag, startPoint x: 376, startPoint y: 203, endPoint x: 258, endPoint y: 180, distance: 120.1
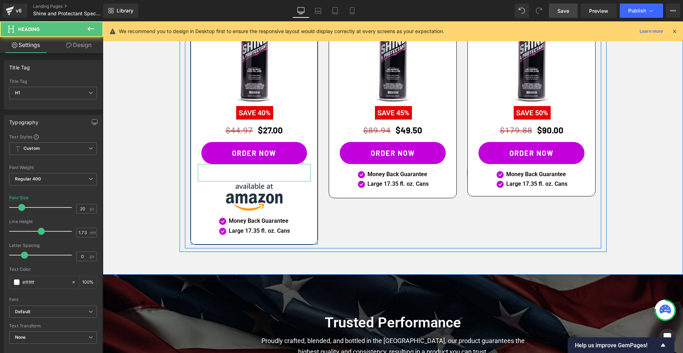
scroll to position [580, 0]
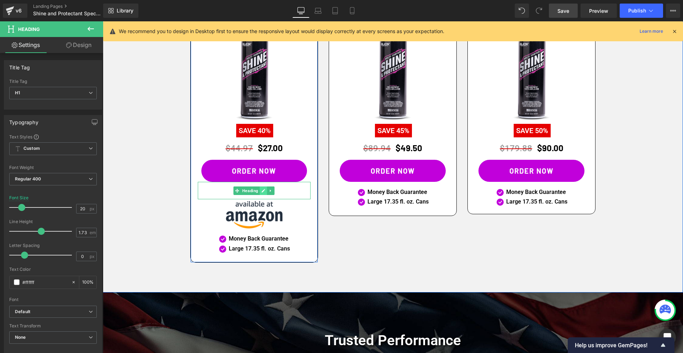
click at [263, 193] on link at bounding box center [263, 191] width 7 height 9
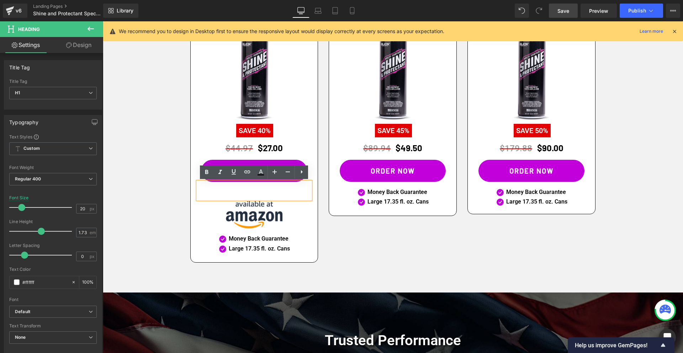
click at [253, 192] on h1 "-OR-" at bounding box center [254, 191] width 113 height 12
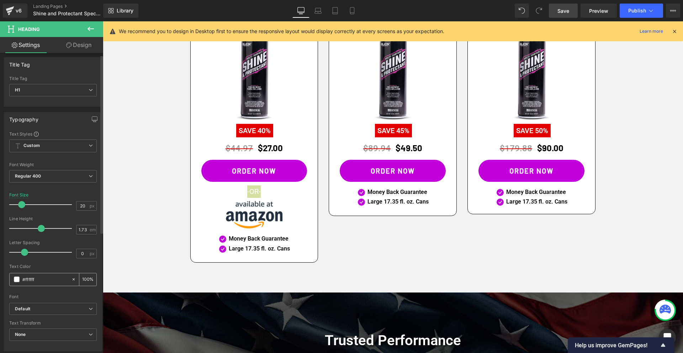
click at [11, 280] on div "#ffffff" at bounding box center [41, 279] width 62 height 12
click at [16, 280] on span at bounding box center [17, 280] width 6 height 6
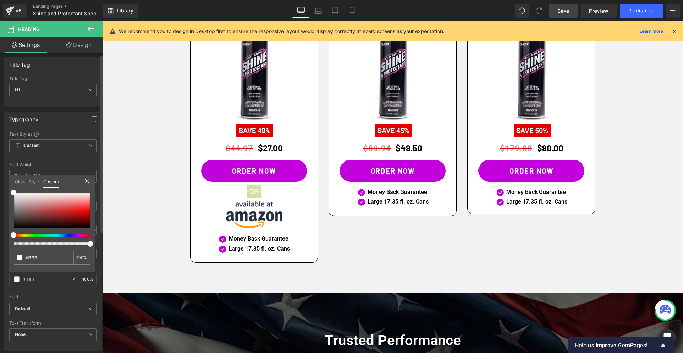
scroll to position [2, 0]
drag, startPoint x: 16, startPoint y: 225, endPoint x: 14, endPoint y: 236, distance: 11.7
click at [7, 237] on div "Typography Text Styles Custom Custom Setup Global Style Custom Setup Global Sty…" at bounding box center [53, 230] width 106 height 245
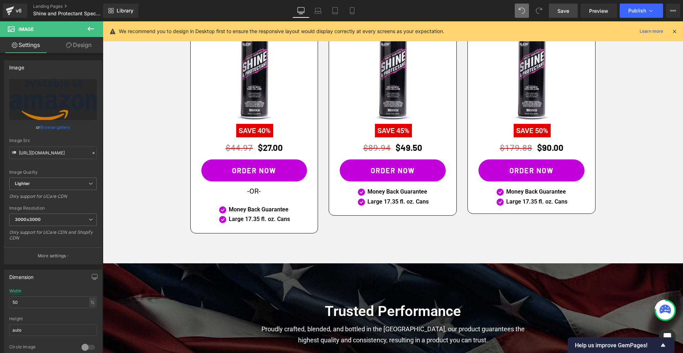
scroll to position [580, 0]
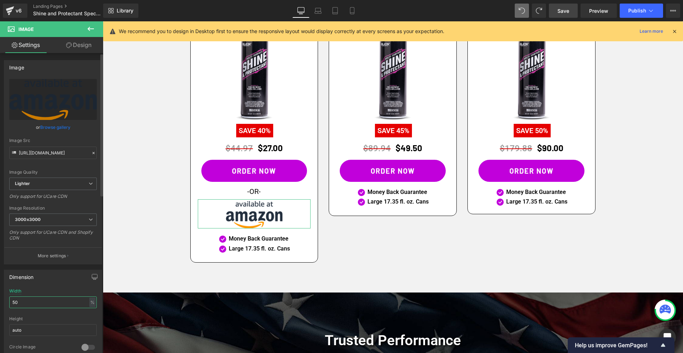
click at [40, 301] on input "50" at bounding box center [53, 303] width 88 height 12
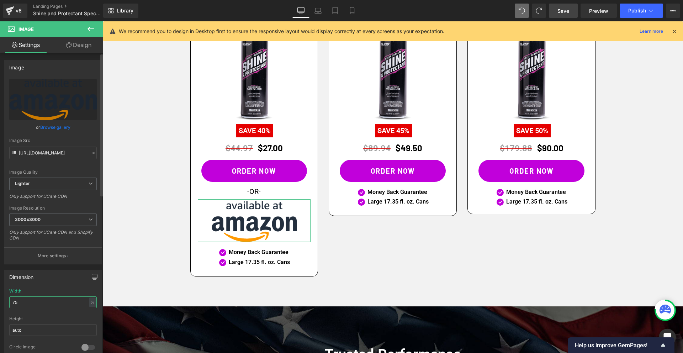
type input "7"
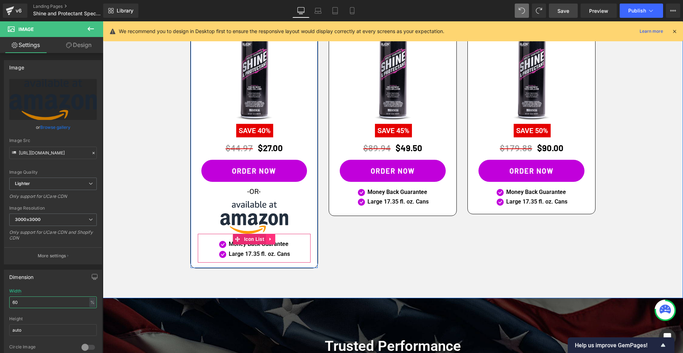
type input "60"
click at [271, 239] on icon at bounding box center [270, 239] width 1 height 3
click at [278, 239] on icon at bounding box center [275, 239] width 5 height 5
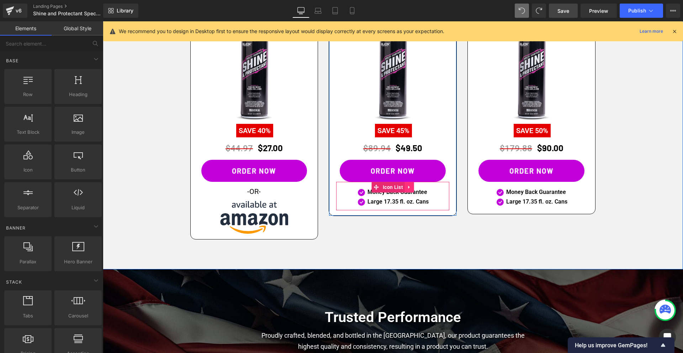
click at [411, 188] on icon at bounding box center [409, 186] width 5 height 5
click at [416, 187] on icon at bounding box center [414, 187] width 5 height 5
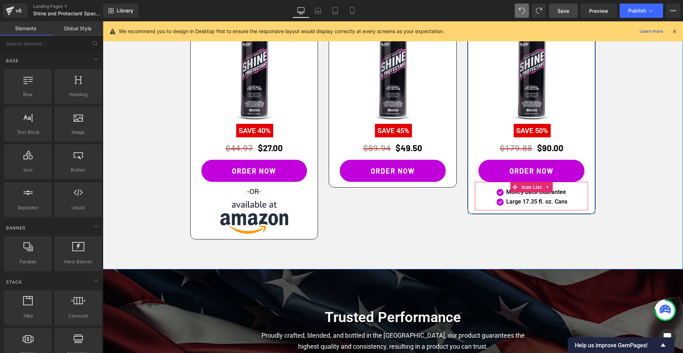
click at [550, 187] on icon at bounding box center [548, 186] width 5 height 5
click at [554, 187] on icon at bounding box center [553, 186] width 5 height 5
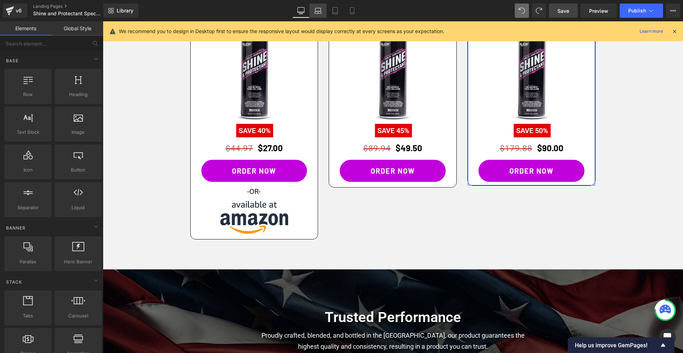
click at [319, 12] on icon at bounding box center [318, 10] width 7 height 7
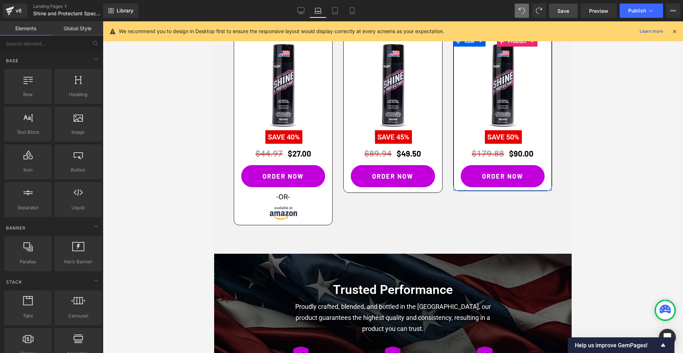
scroll to position [498, 0]
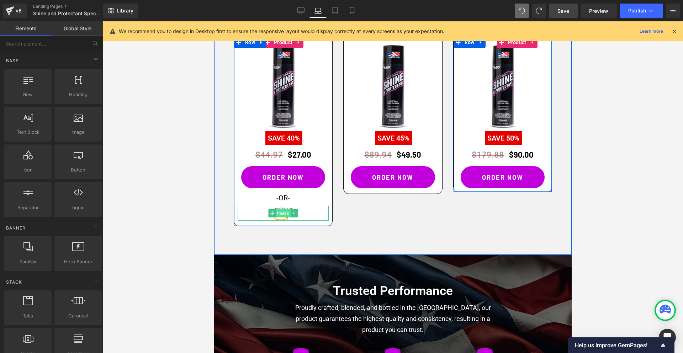
click at [283, 214] on span "Image" at bounding box center [283, 213] width 15 height 9
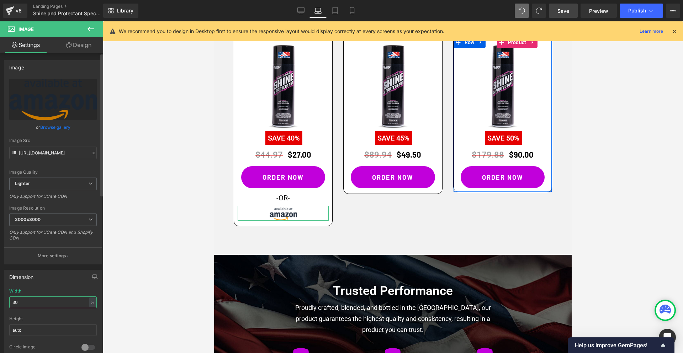
click at [32, 302] on input "30" at bounding box center [53, 303] width 88 height 12
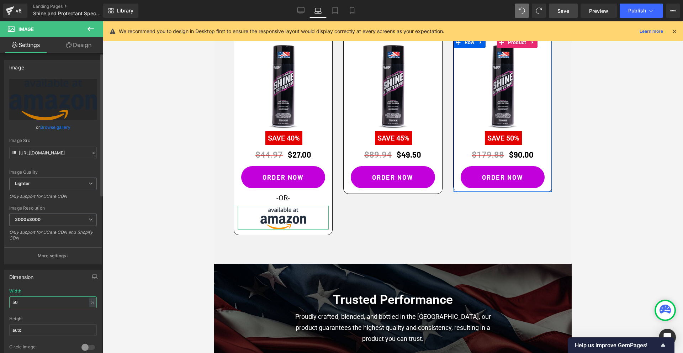
type input "5"
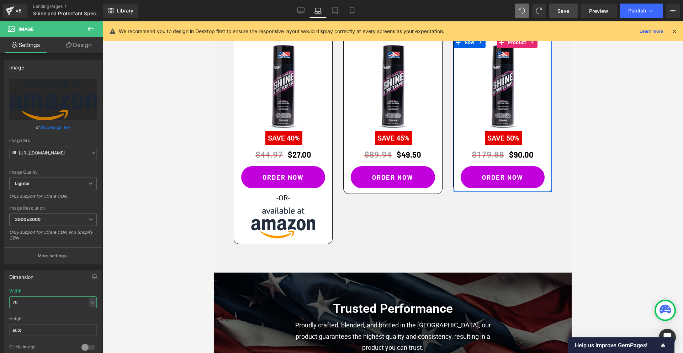
type input "7"
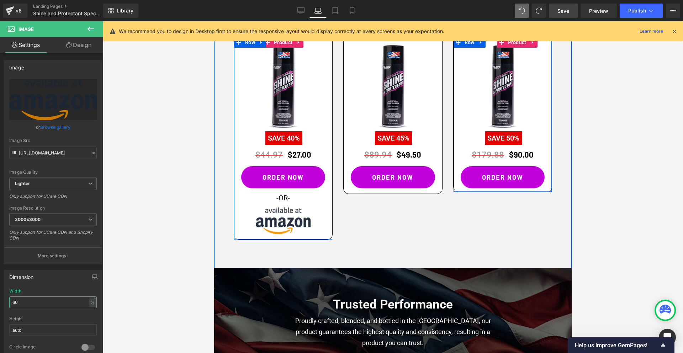
scroll to position [457, 0]
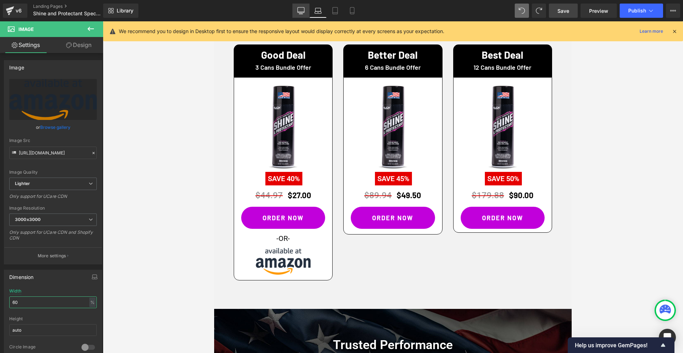
type input "60"
click at [303, 12] on icon at bounding box center [301, 10] width 7 height 7
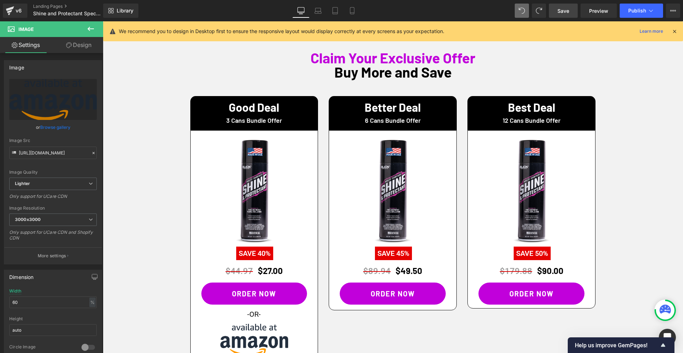
scroll to position [533, 0]
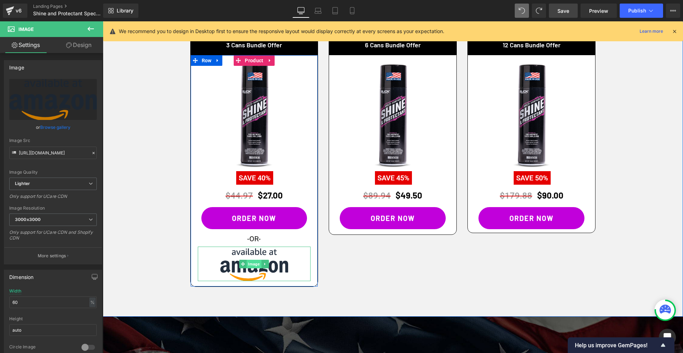
click at [255, 264] on span "Image" at bounding box center [254, 264] width 15 height 9
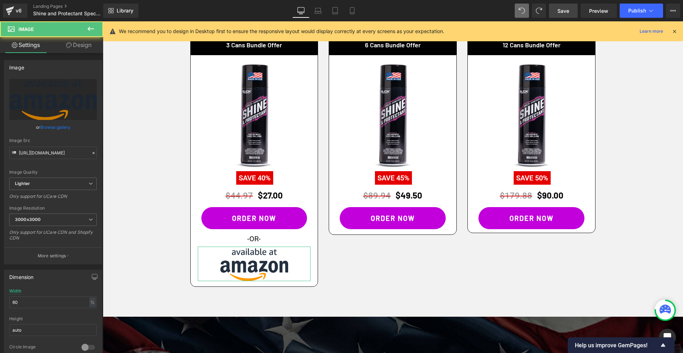
click at [78, 46] on link "Design" at bounding box center [79, 45] width 52 height 16
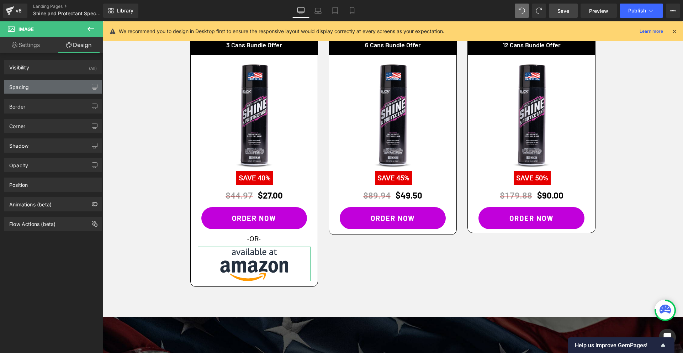
click at [34, 90] on div "Spacing" at bounding box center [53, 87] width 98 height 14
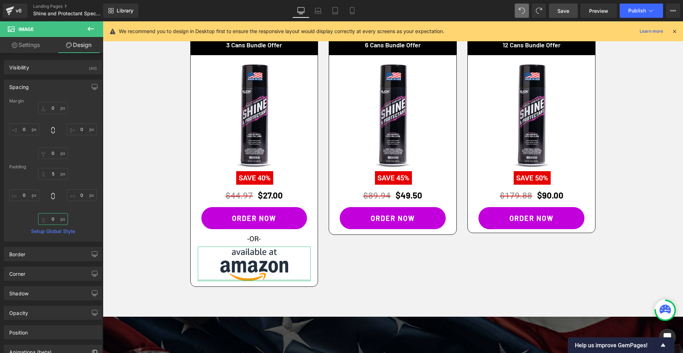
click at [48, 219] on input "0" at bounding box center [53, 219] width 30 height 12
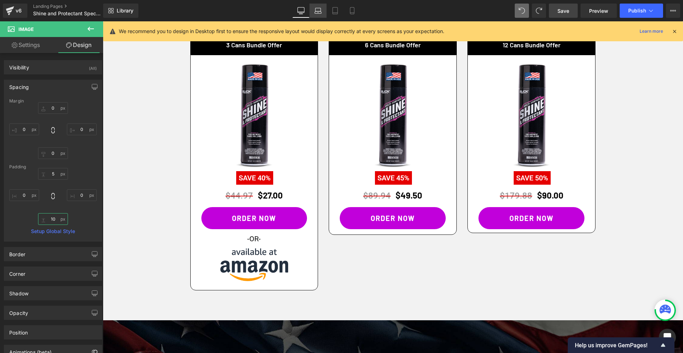
type input "10"
click at [317, 12] on icon at bounding box center [318, 10] width 7 height 7
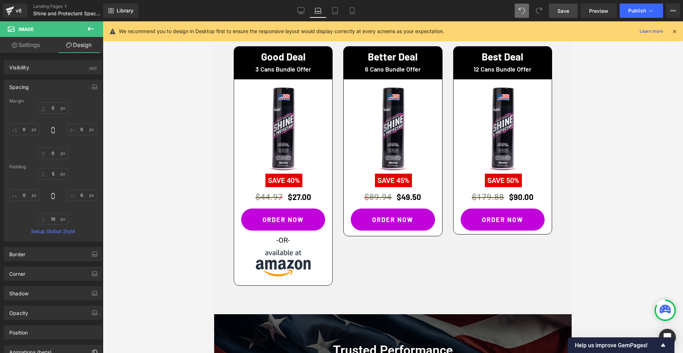
scroll to position [457, 0]
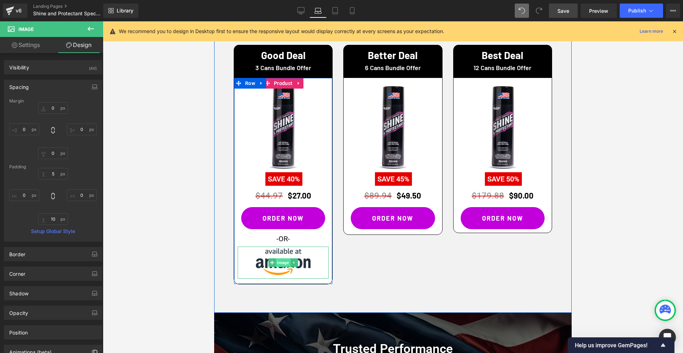
click at [281, 263] on span "Image" at bounding box center [283, 262] width 15 height 9
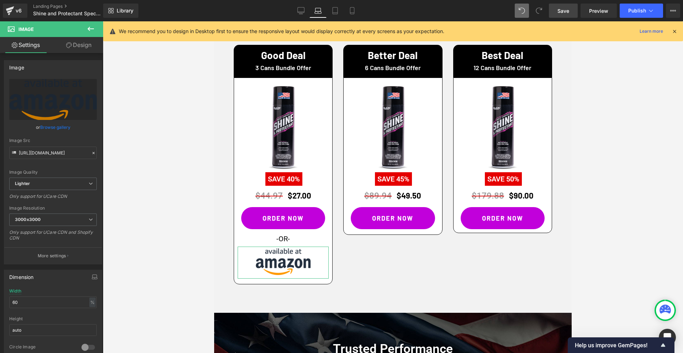
click at [79, 50] on link "Design" at bounding box center [79, 45] width 52 height 16
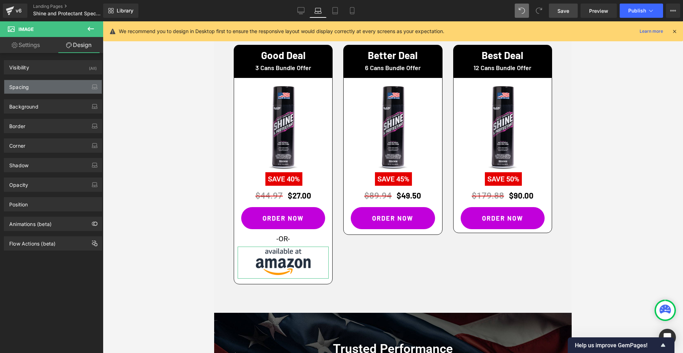
click at [33, 90] on div "Spacing" at bounding box center [53, 87] width 98 height 14
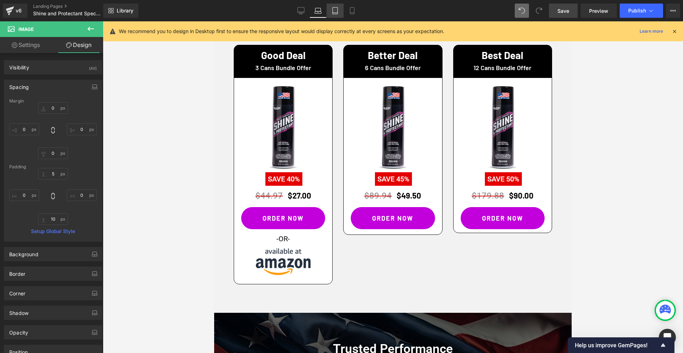
click at [337, 16] on link "Tablet" at bounding box center [335, 11] width 17 height 14
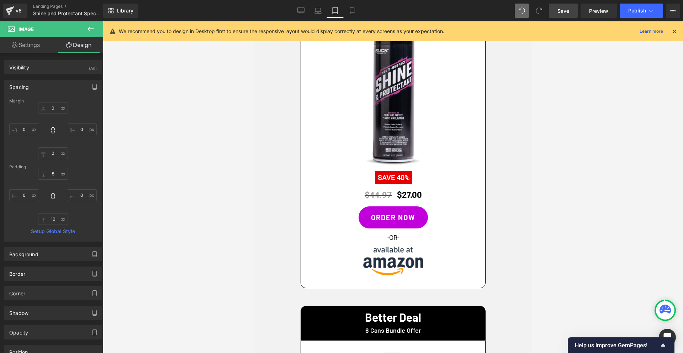
scroll to position [715, 0]
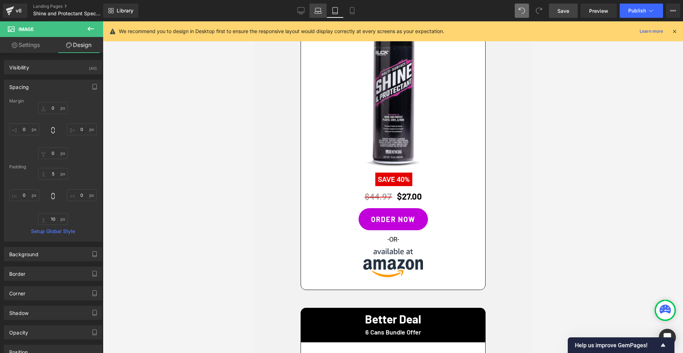
click at [318, 12] on icon at bounding box center [318, 10] width 7 height 7
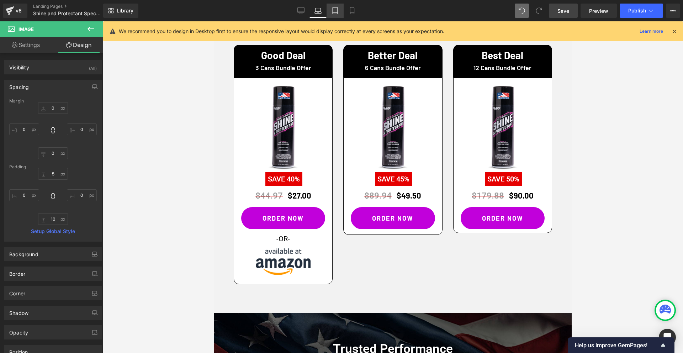
click at [330, 7] on link "Tablet" at bounding box center [335, 11] width 17 height 14
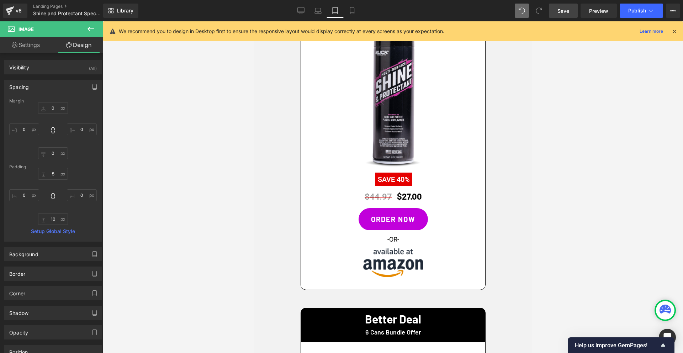
click at [393, 261] on div "Image" at bounding box center [393, 264] width 170 height 34
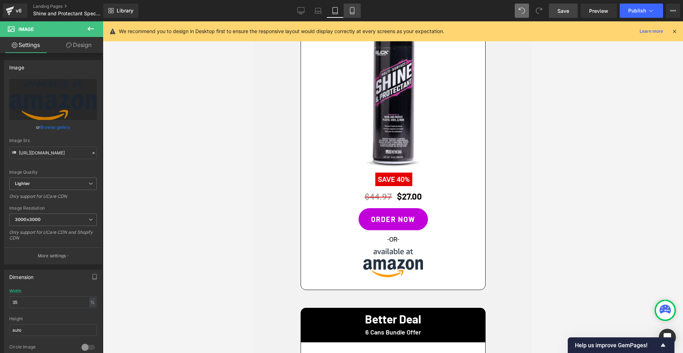
click at [351, 12] on icon at bounding box center [352, 10] width 4 height 7
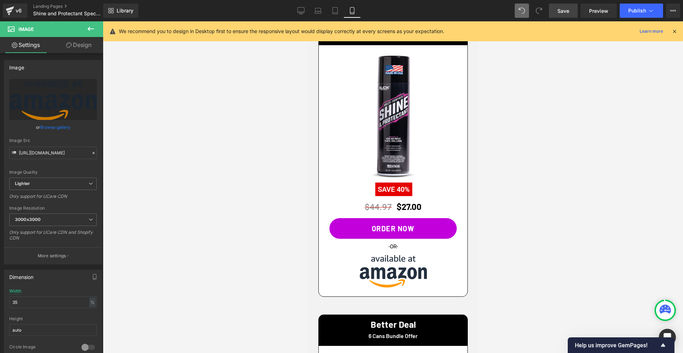
scroll to position [560, 0]
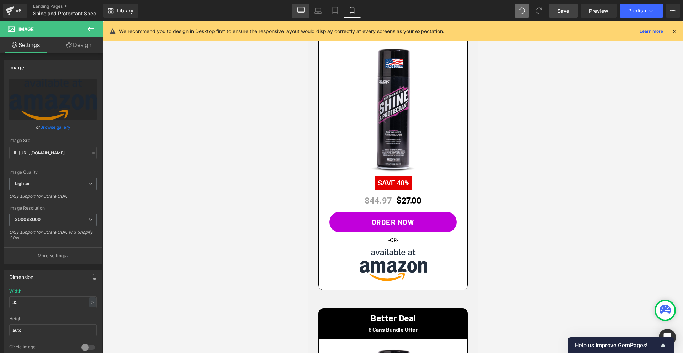
click at [299, 13] on icon at bounding box center [301, 10] width 7 height 7
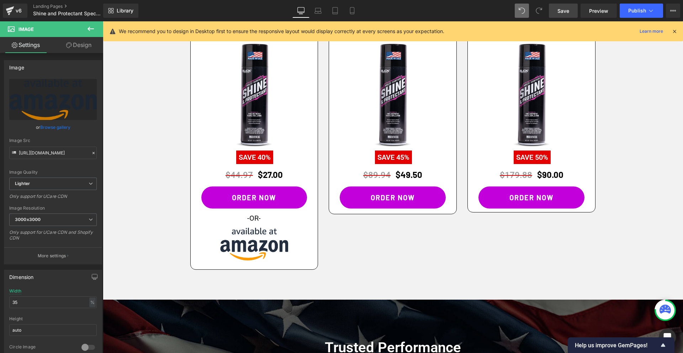
scroll to position [533, 0]
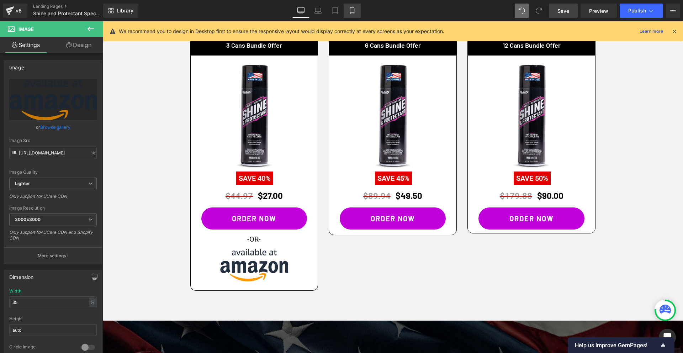
click at [350, 10] on icon at bounding box center [352, 10] width 7 height 7
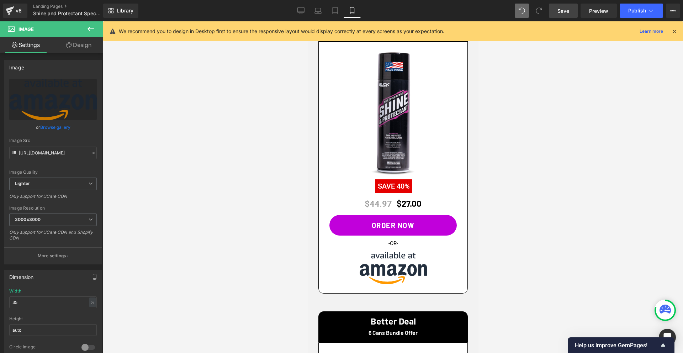
scroll to position [560, 0]
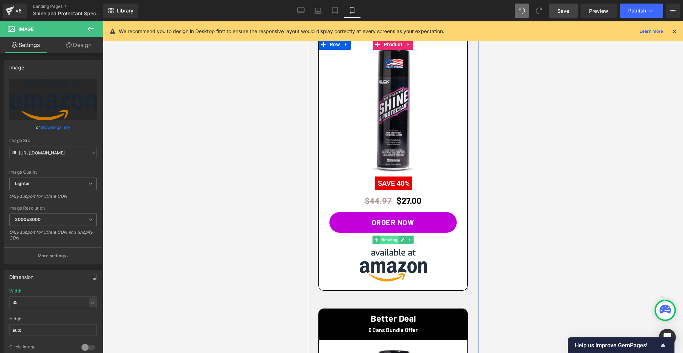
click at [391, 241] on span "Heading" at bounding box center [389, 240] width 19 height 9
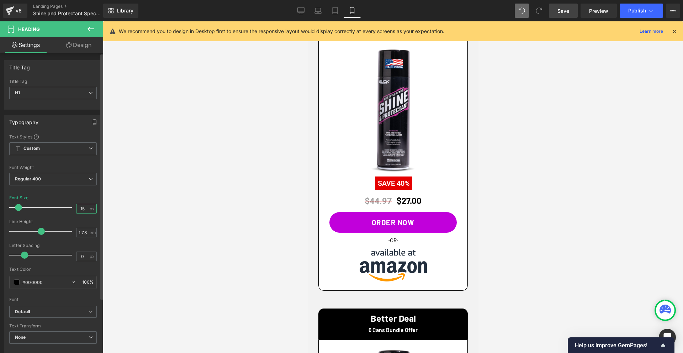
click at [82, 210] on input "15" at bounding box center [83, 208] width 12 height 9
click at [83, 210] on input "15" at bounding box center [83, 208] width 12 height 9
type input "18"
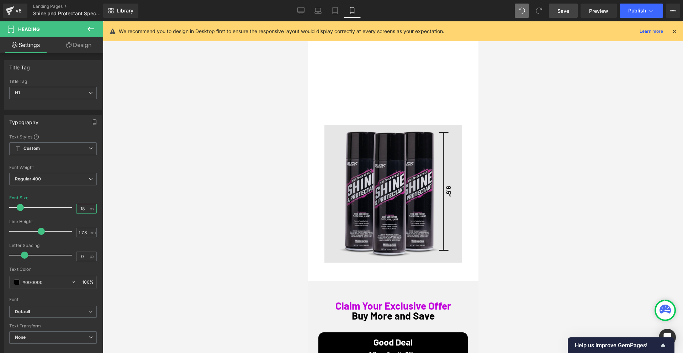
scroll to position [0, 0]
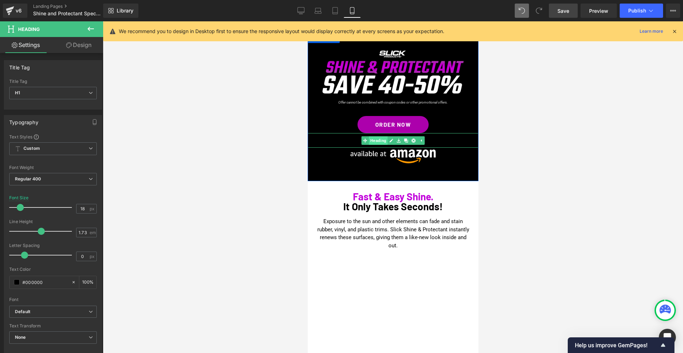
click at [384, 143] on span "Heading" at bounding box center [378, 140] width 19 height 9
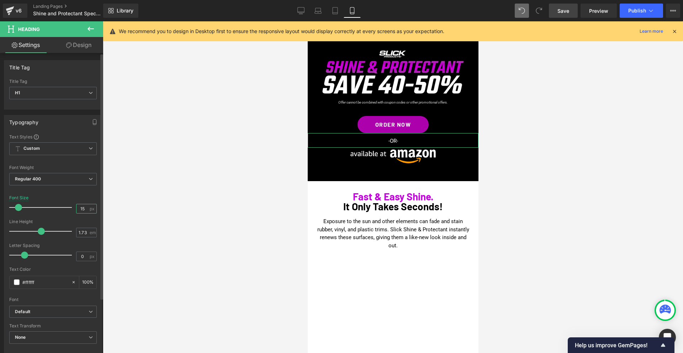
click at [85, 208] on input "15" at bounding box center [83, 208] width 12 height 9
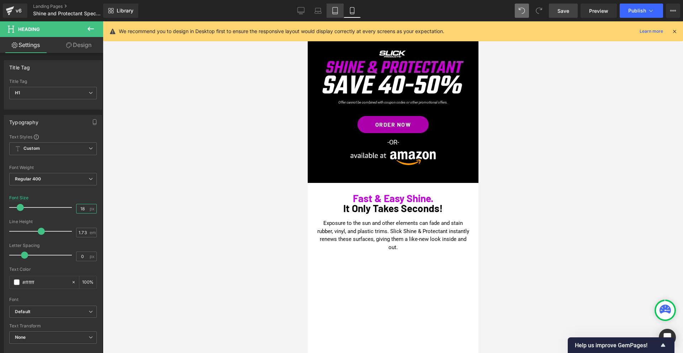
type input "18"
click at [335, 14] on link "Tablet" at bounding box center [335, 11] width 17 height 14
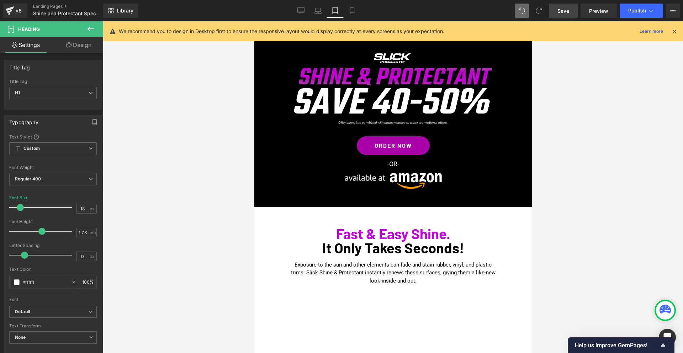
scroll to position [33, 0]
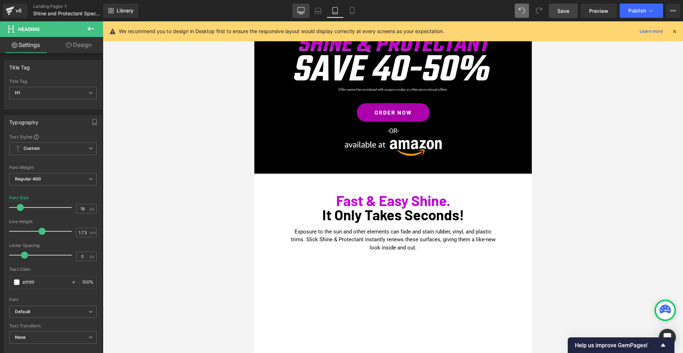
click at [295, 13] on link "Desktop" at bounding box center [301, 11] width 17 height 14
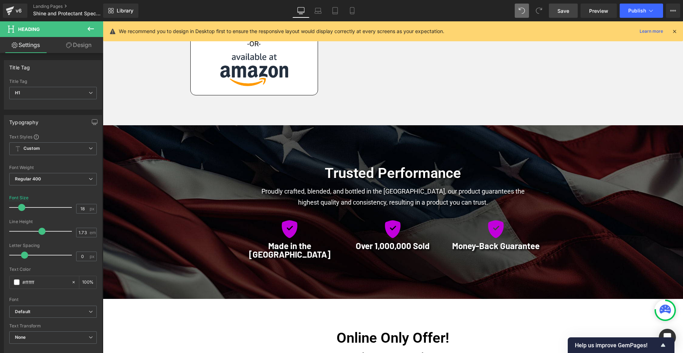
scroll to position [655, 0]
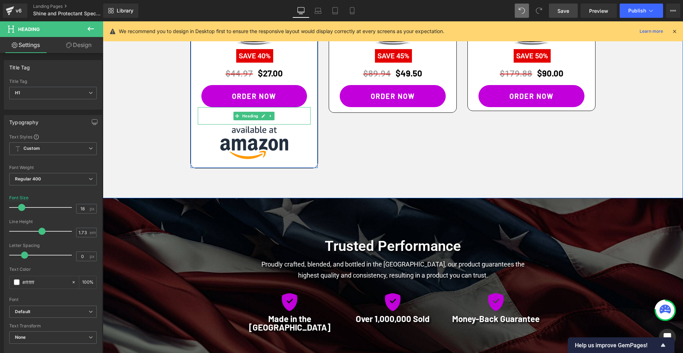
click at [271, 116] on icon at bounding box center [270, 116] width 1 height 2
click at [266, 116] on icon at bounding box center [268, 116] width 4 height 4
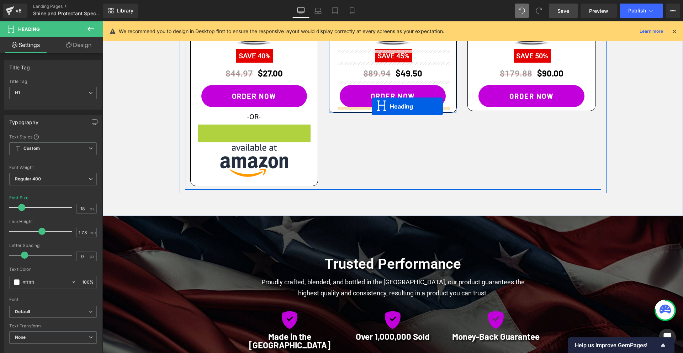
drag, startPoint x: 252, startPoint y: 134, endPoint x: 372, endPoint y: 106, distance: 123.1
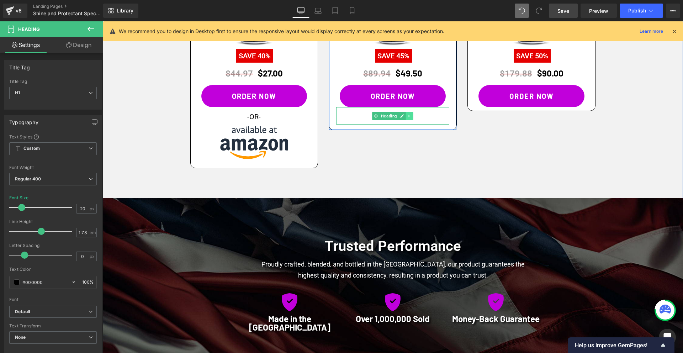
click at [411, 117] on icon at bounding box center [410, 116] width 4 height 4
click at [404, 116] on icon at bounding box center [406, 116] width 4 height 4
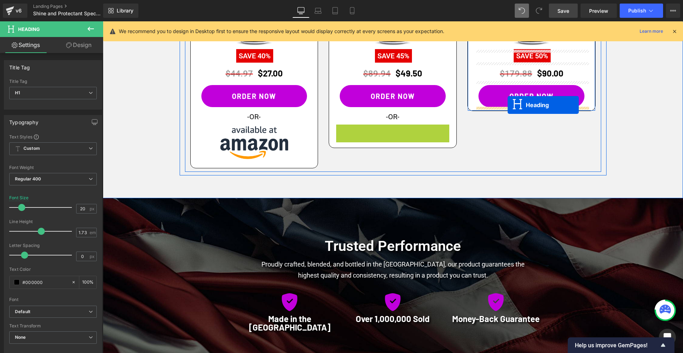
drag, startPoint x: 375, startPoint y: 133, endPoint x: 509, endPoint y: 105, distance: 136.4
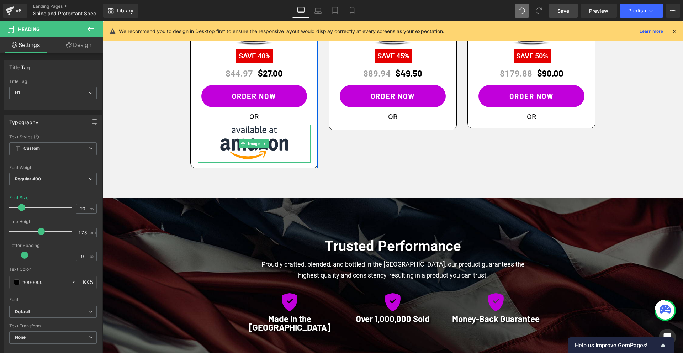
click at [265, 143] on icon at bounding box center [265, 144] width 4 height 4
click at [261, 145] on icon at bounding box center [261, 144] width 4 height 4
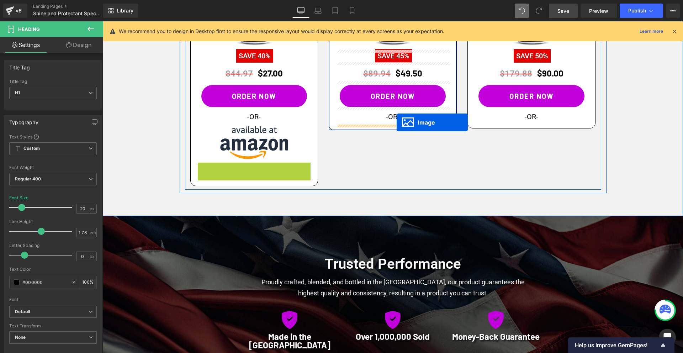
drag, startPoint x: 250, startPoint y: 182, endPoint x: 397, endPoint y: 122, distance: 158.6
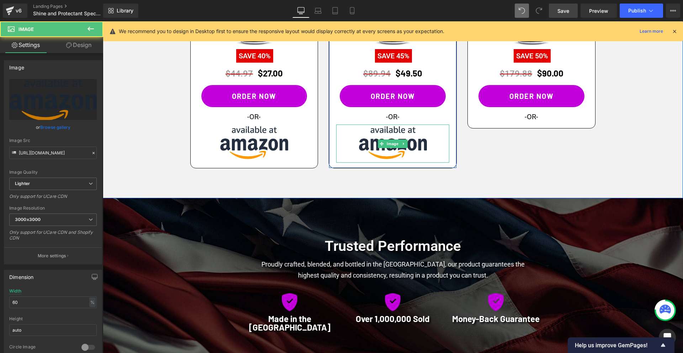
click at [404, 144] on icon at bounding box center [404, 144] width 4 height 4
click at [403, 144] on link at bounding box center [400, 144] width 7 height 9
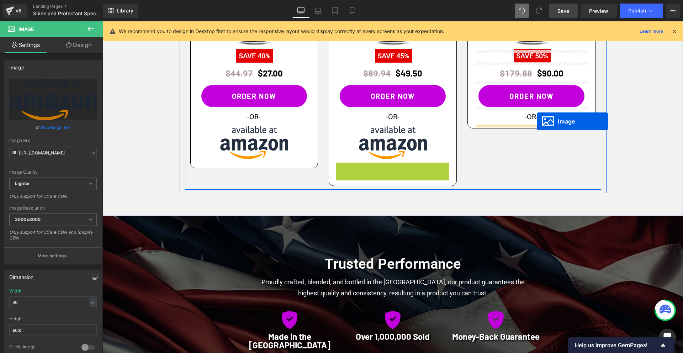
drag, startPoint x: 391, startPoint y: 183, endPoint x: 537, endPoint y: 121, distance: 158.5
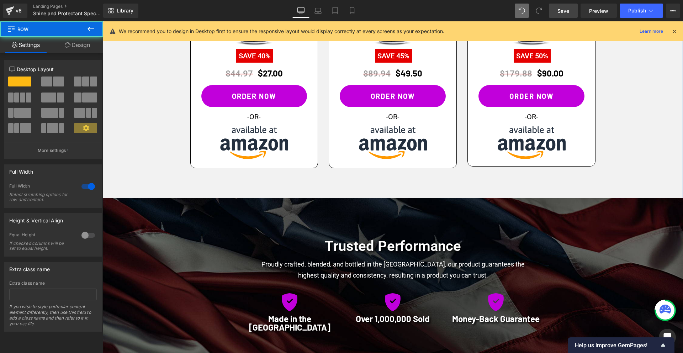
click at [638, 136] on div "Claim Your Exclusive Offer Buy More and Save Heading Good Deal Heading 3 Cans B…" at bounding box center [393, 10] width 581 height 329
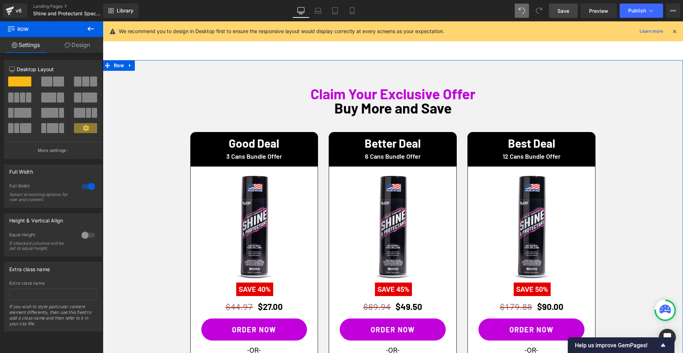
scroll to position [414, 0]
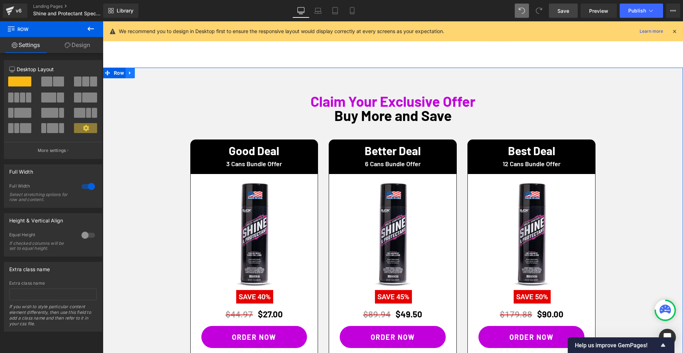
click at [132, 73] on icon at bounding box center [130, 72] width 5 height 5
click at [140, 73] on icon at bounding box center [139, 72] width 5 height 5
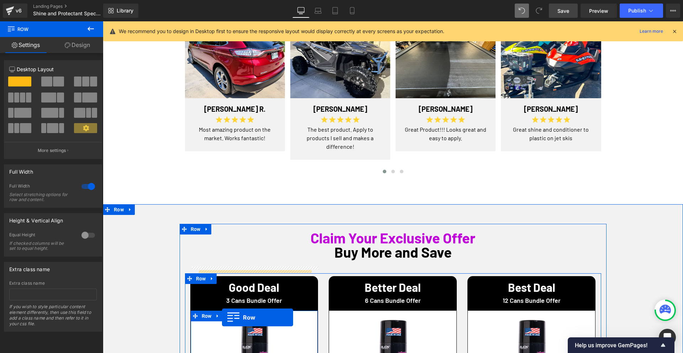
scroll to position [1871, 0]
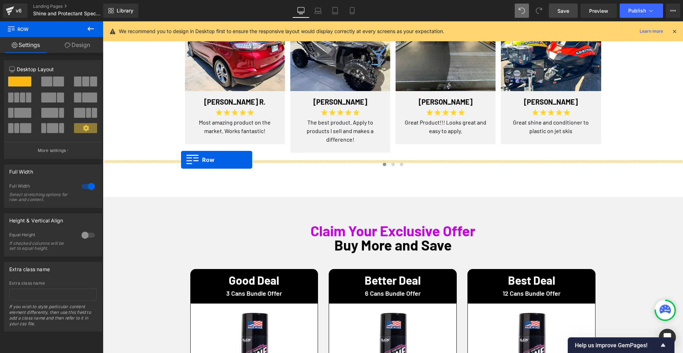
drag, startPoint x: 108, startPoint y: 55, endPoint x: 181, endPoint y: 160, distance: 127.6
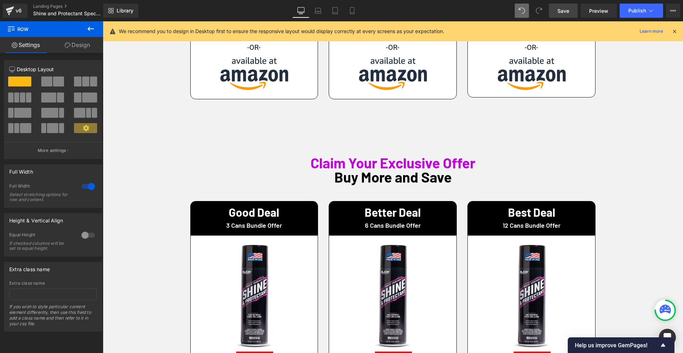
scroll to position [2252, 0]
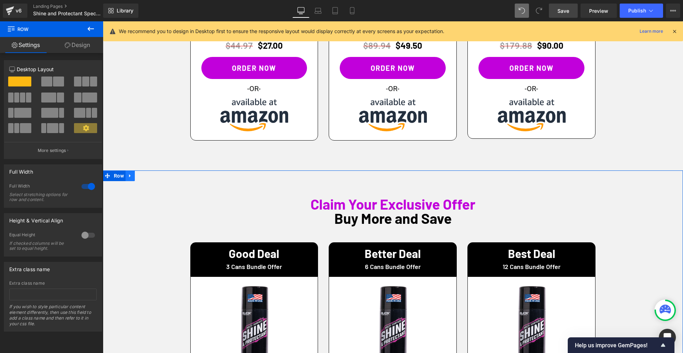
click at [131, 173] on icon at bounding box center [130, 175] width 5 height 5
click at [148, 173] on icon at bounding box center [148, 175] width 5 height 5
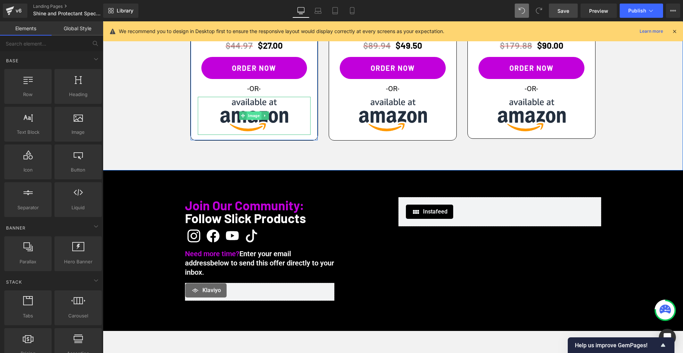
click at [256, 111] on span "Image" at bounding box center [254, 115] width 15 height 9
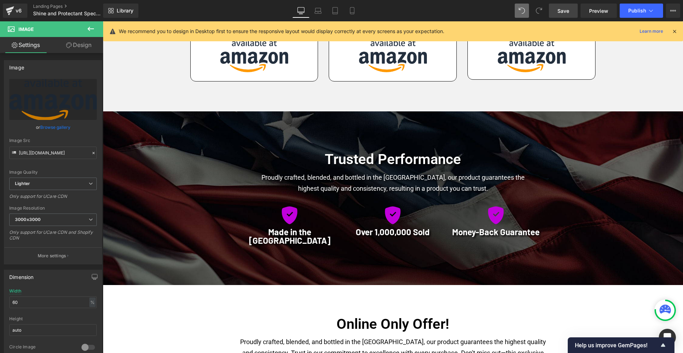
scroll to position [630, 0]
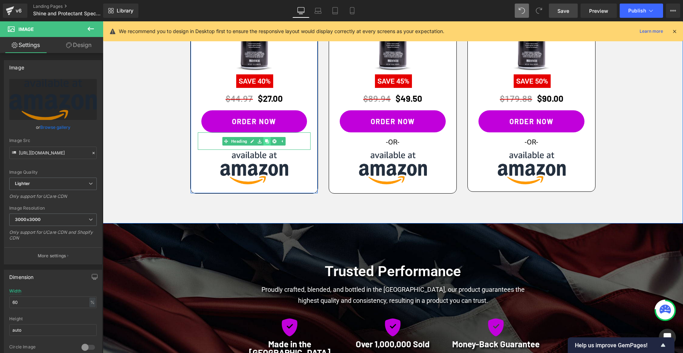
click at [267, 142] on icon at bounding box center [268, 141] width 4 height 4
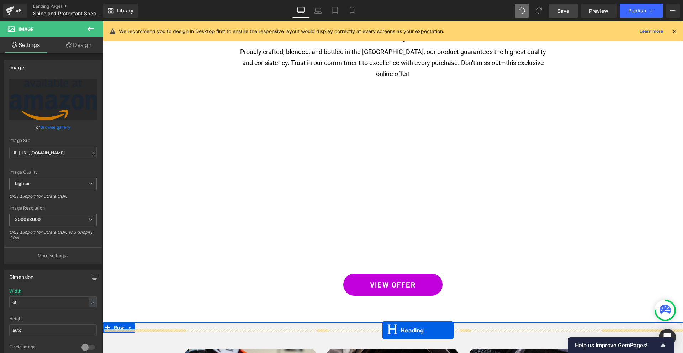
scroll to position [1085, 0]
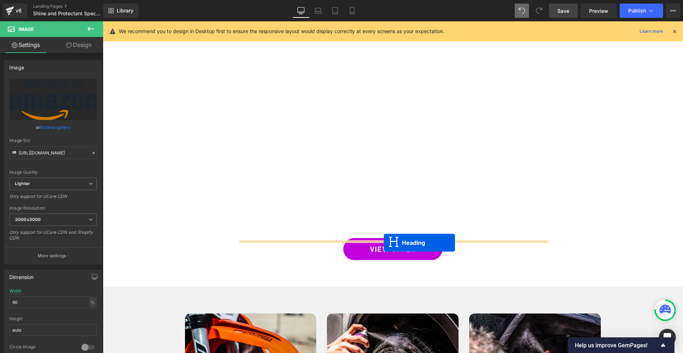
drag, startPoint x: 236, startPoint y: 159, endPoint x: 384, endPoint y: 243, distance: 170.7
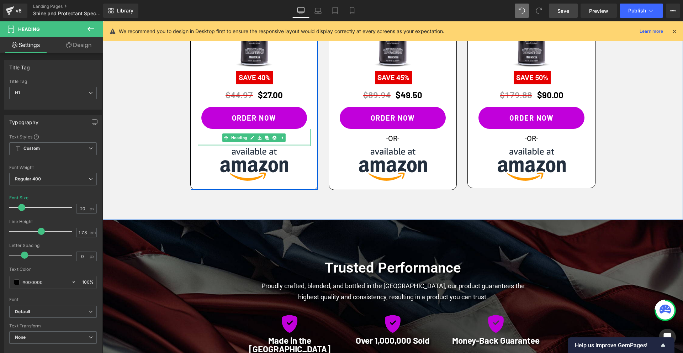
scroll to position [633, 0]
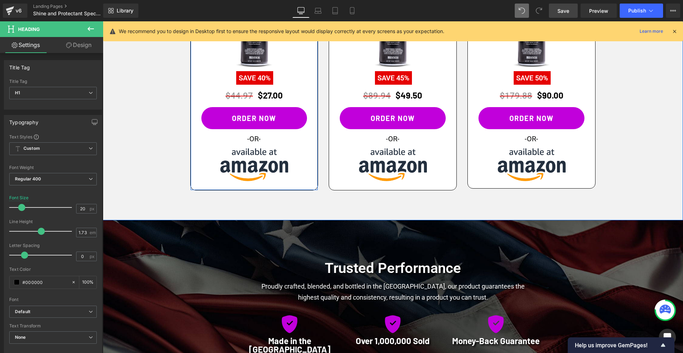
click at [259, 169] on div "Image" at bounding box center [254, 166] width 113 height 38
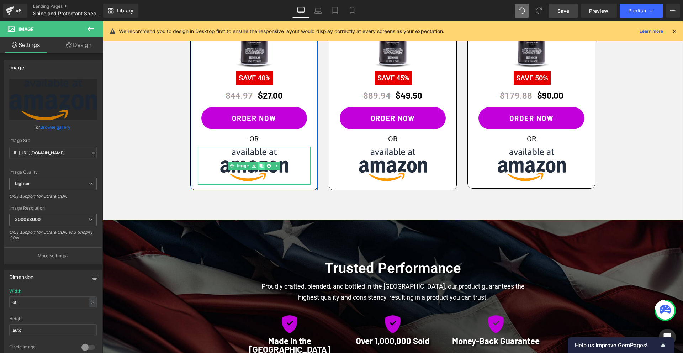
click at [264, 166] on link at bounding box center [261, 166] width 7 height 9
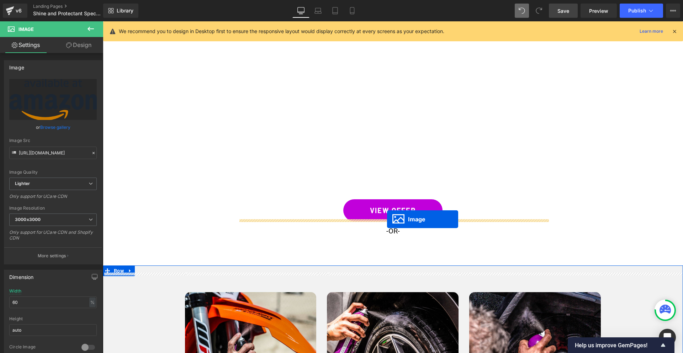
drag, startPoint x: 243, startPoint y: 204, endPoint x: 387, endPoint y: 219, distance: 145.3
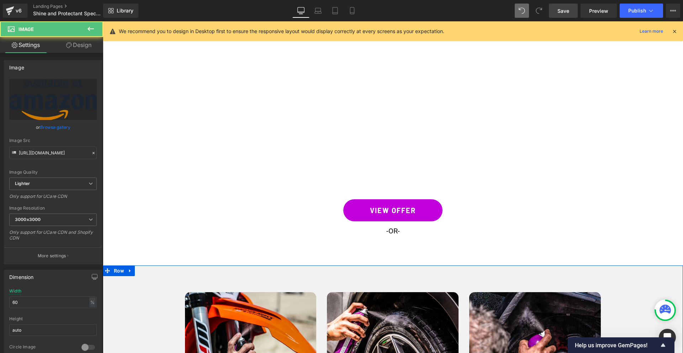
scroll to position [1106, 0]
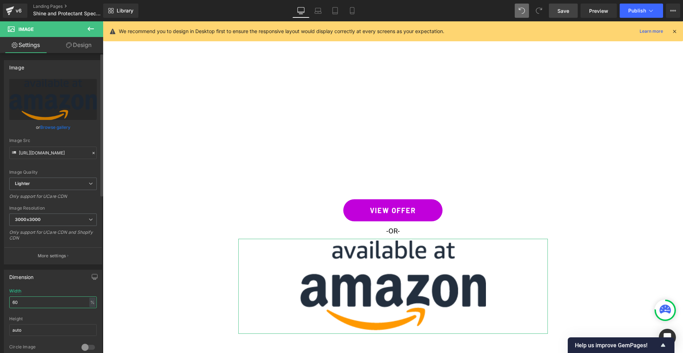
click at [30, 303] on input "60" at bounding box center [53, 303] width 88 height 12
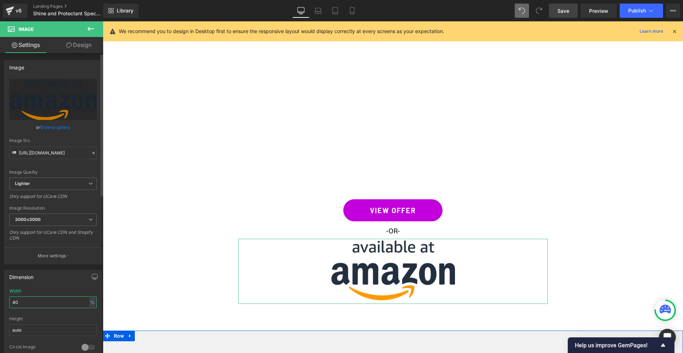
type input "4"
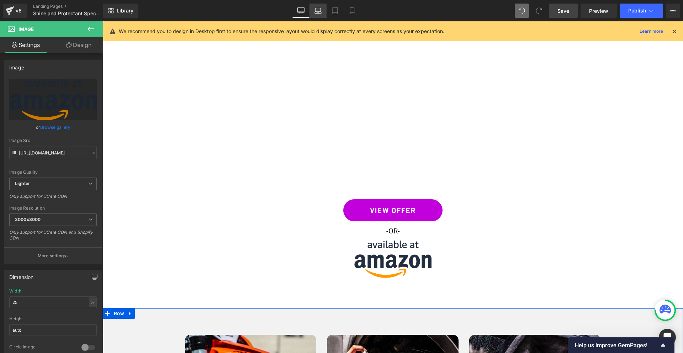
click at [319, 11] on icon at bounding box center [318, 12] width 7 height 2
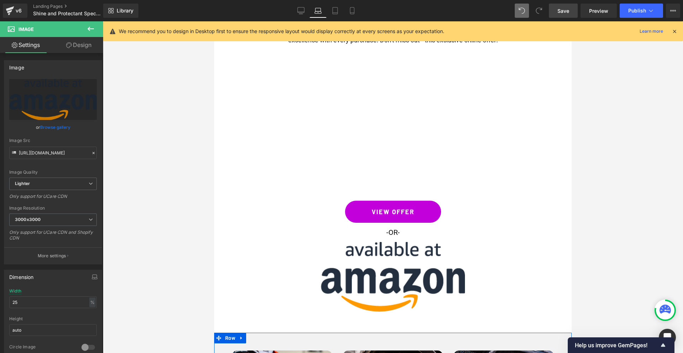
scroll to position [962, 0]
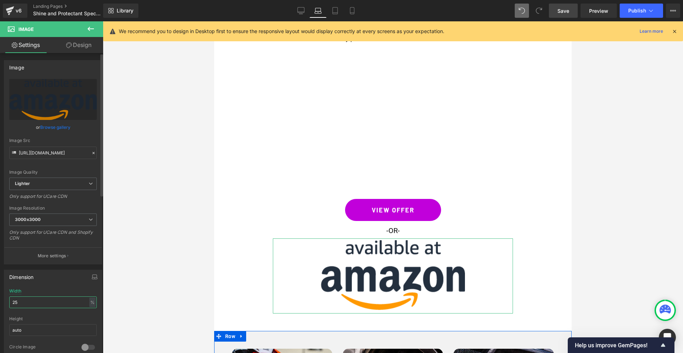
click at [30, 306] on input "25" at bounding box center [53, 303] width 88 height 12
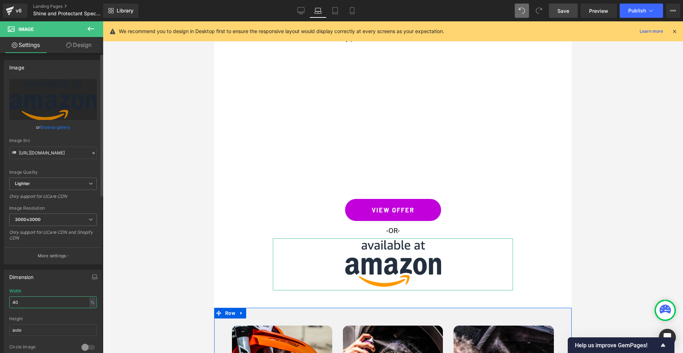
type input "4"
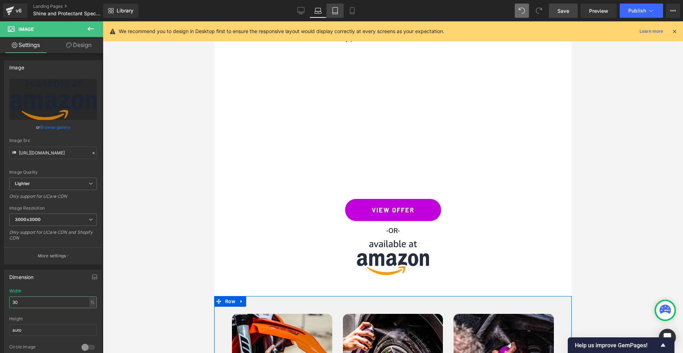
type input "30"
click at [331, 15] on link "Tablet" at bounding box center [335, 11] width 17 height 14
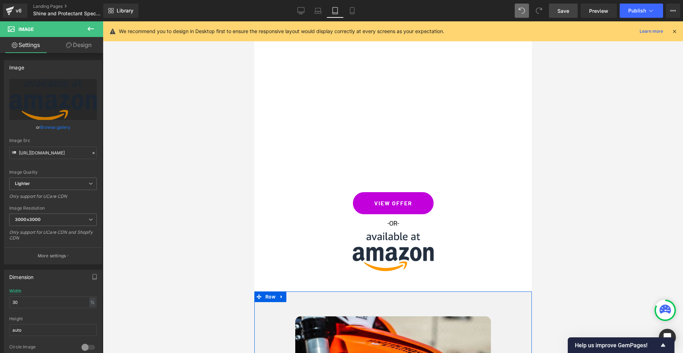
scroll to position [1930, 0]
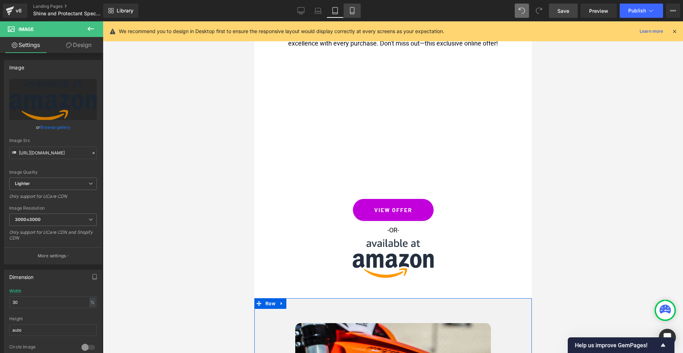
click at [352, 13] on icon at bounding box center [352, 10] width 7 height 7
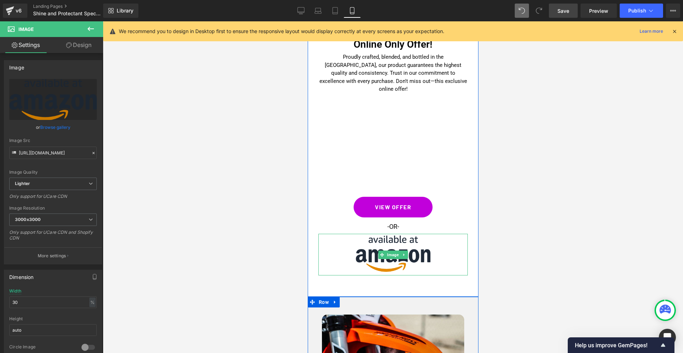
scroll to position [1754, 0]
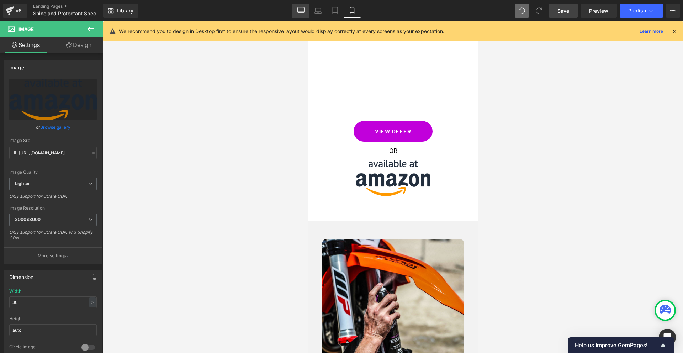
click at [302, 10] on icon at bounding box center [301, 10] width 7 height 7
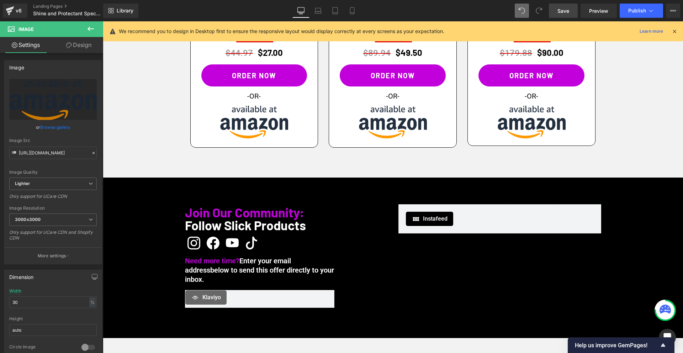
scroll to position [2315, 0]
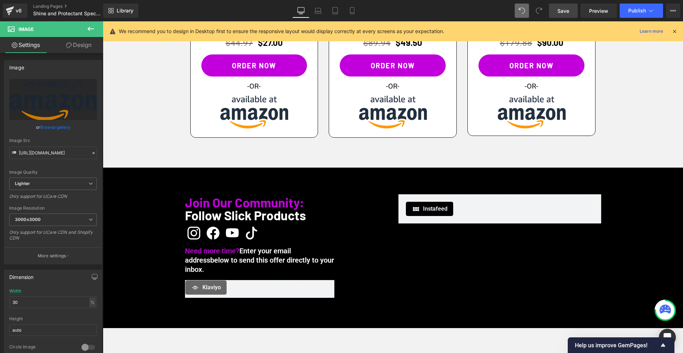
click at [562, 12] on span "Save" at bounding box center [564, 10] width 12 height 7
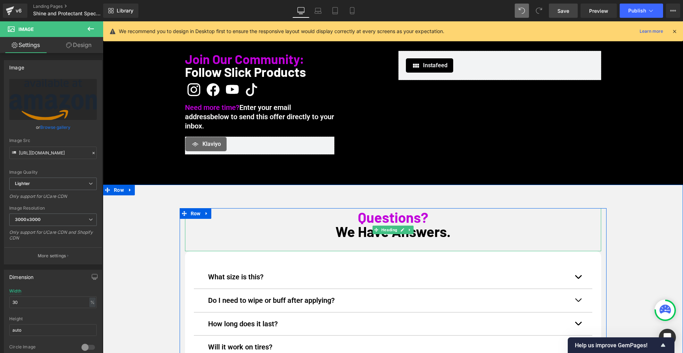
scroll to position [2294, 0]
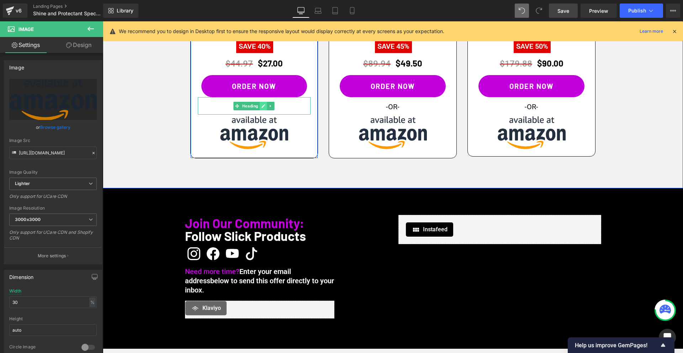
click at [265, 104] on icon at bounding box center [264, 106] width 4 height 4
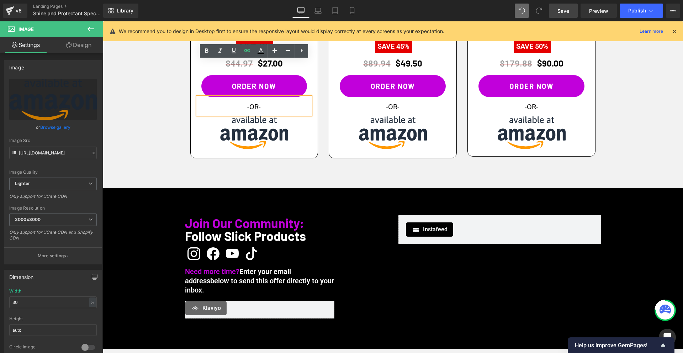
click at [304, 115] on link at bounding box center [254, 134] width 113 height 38
click at [180, 75] on div "Claim Your Exclusive Offer Buy More and Save Heading Good Deal Heading 3 Cans B…" at bounding box center [393, 2] width 427 height 321
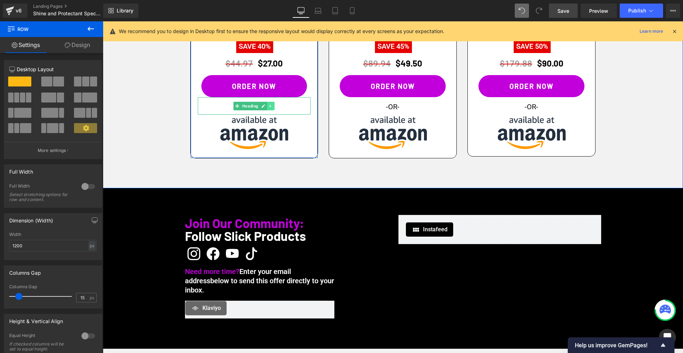
click at [272, 104] on icon at bounding box center [271, 106] width 4 height 4
click at [267, 104] on icon at bounding box center [268, 106] width 4 height 4
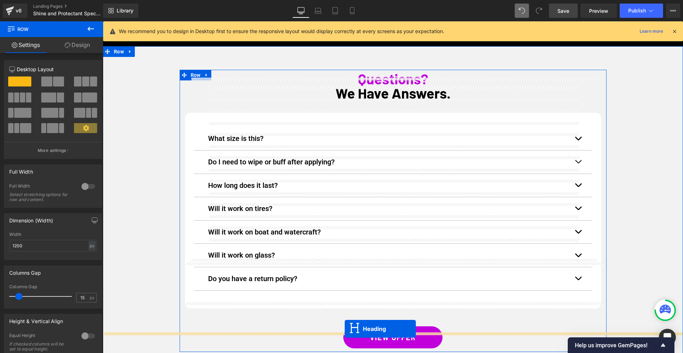
scroll to position [2650, 0]
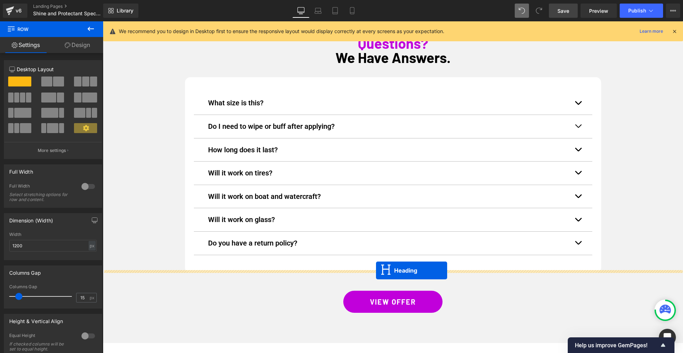
drag, startPoint x: 243, startPoint y: 86, endPoint x: 376, endPoint y: 271, distance: 226.9
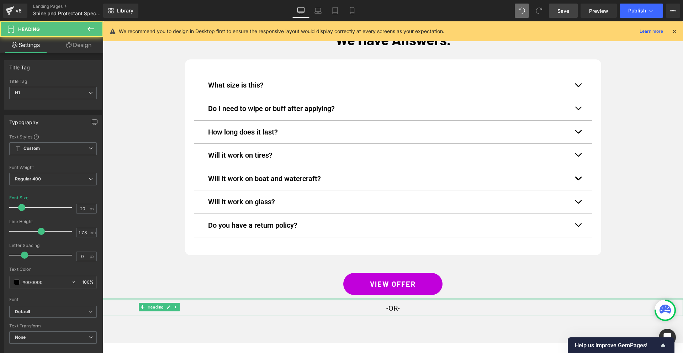
scroll to position [2632, 0]
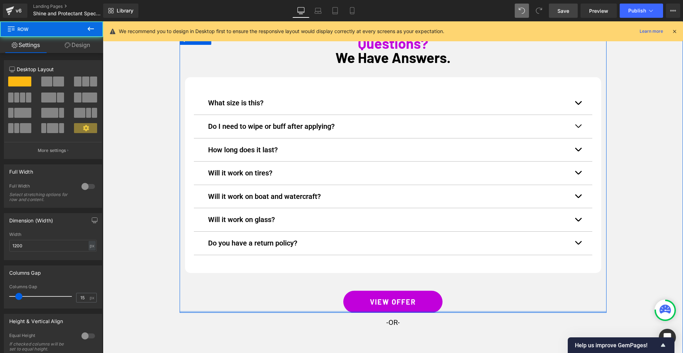
drag, startPoint x: 390, startPoint y: 269, endPoint x: 391, endPoint y: 255, distance: 14.0
click at [390, 263] on div "Questions? We Have Answers. Heading What size is this? Text Block Each can is 1…" at bounding box center [393, 173] width 427 height 278
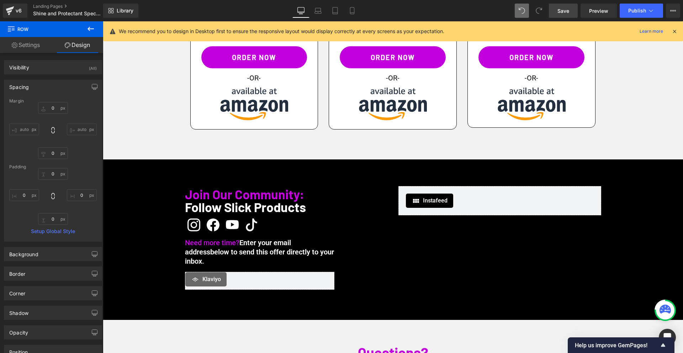
scroll to position [2320, 0]
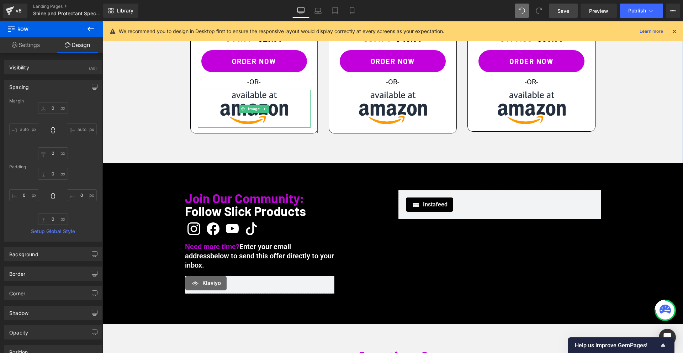
click at [265, 107] on icon at bounding box center [265, 109] width 4 height 4
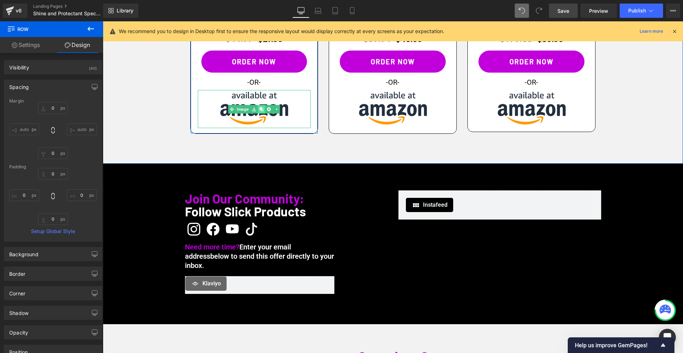
click at [262, 107] on icon at bounding box center [261, 109] width 4 height 4
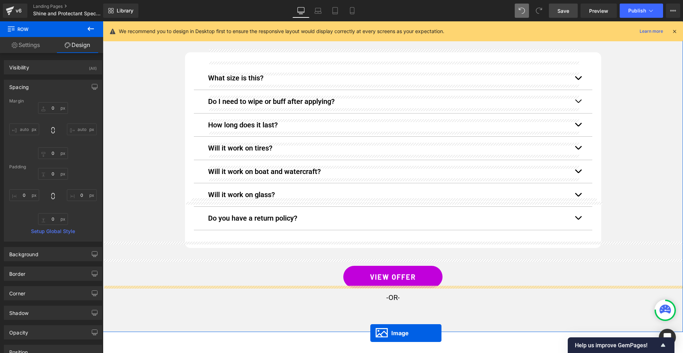
scroll to position [2713, 0]
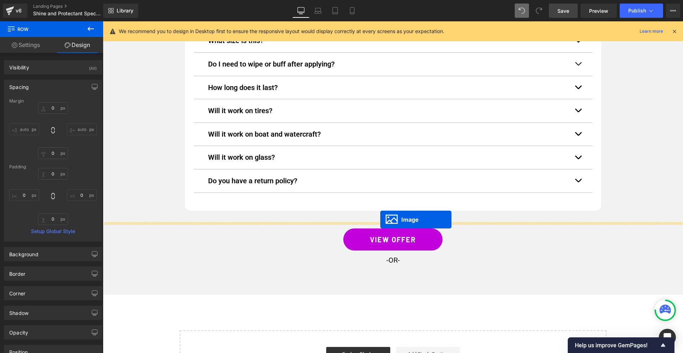
drag, startPoint x: 258, startPoint y: 113, endPoint x: 381, endPoint y: 219, distance: 161.5
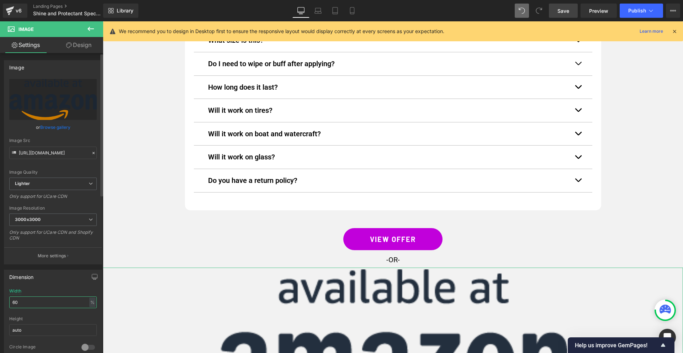
click at [53, 297] on input "60" at bounding box center [53, 303] width 88 height 12
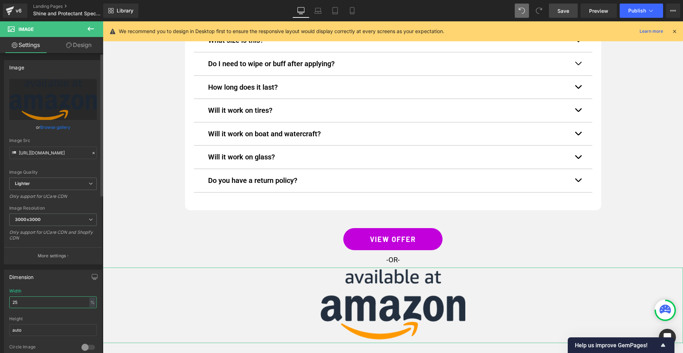
type input "2"
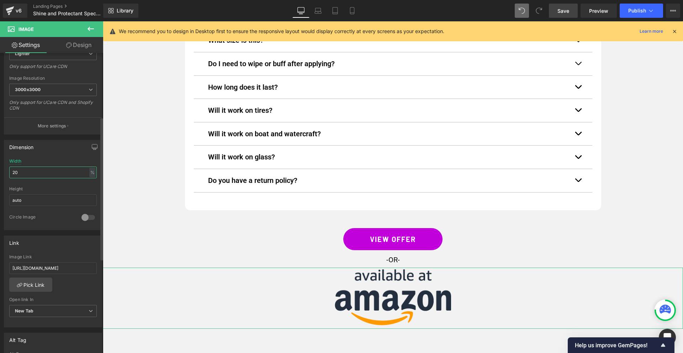
type input "2"
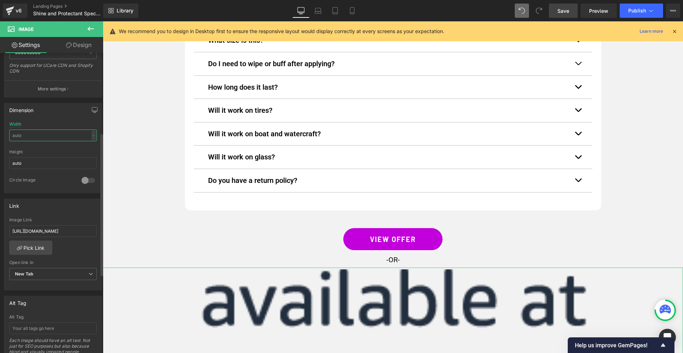
scroll to position [167, 0]
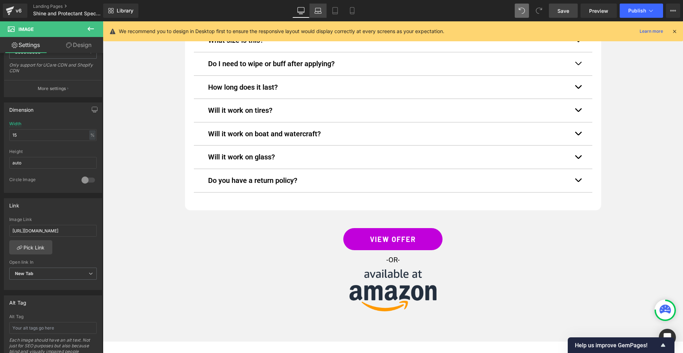
click at [318, 12] on icon at bounding box center [318, 10] width 7 height 7
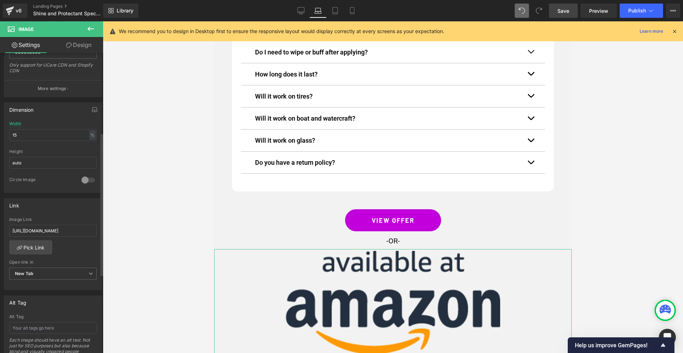
scroll to position [164, 0]
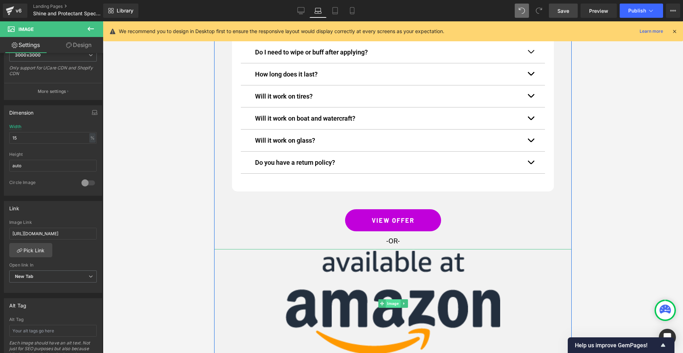
click at [389, 299] on span "Image" at bounding box center [393, 303] width 15 height 9
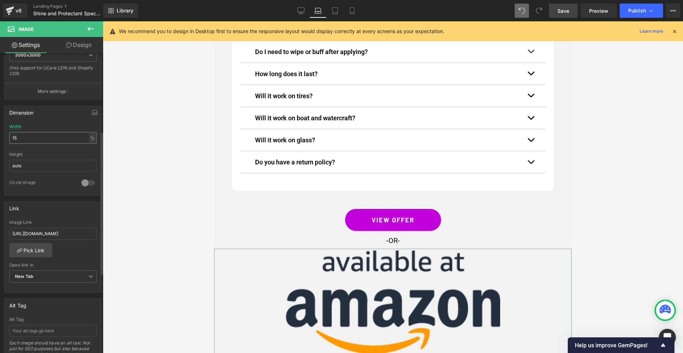
click at [33, 139] on input "15" at bounding box center [53, 138] width 88 height 12
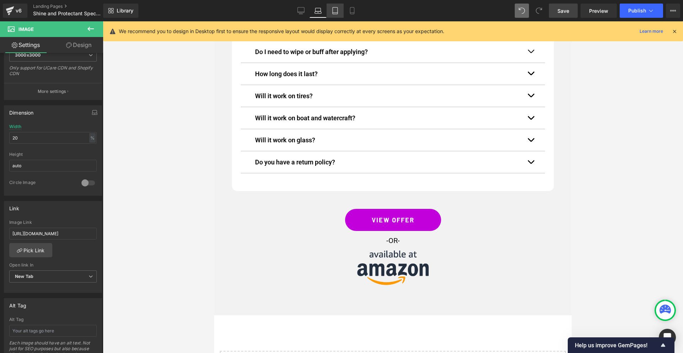
click at [339, 12] on icon at bounding box center [335, 10] width 7 height 7
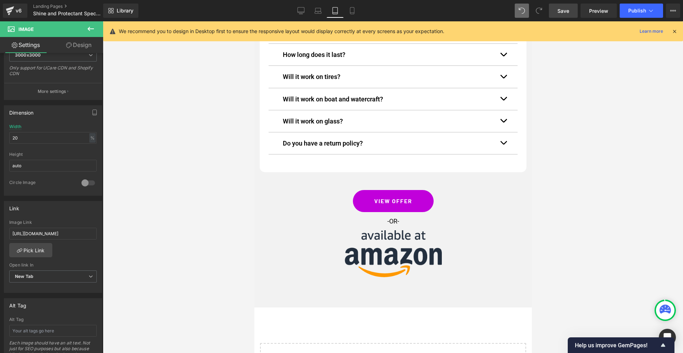
scroll to position [4755, 0]
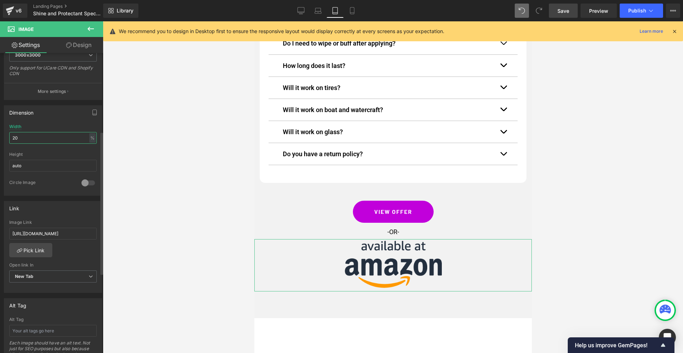
click at [47, 138] on input "20" at bounding box center [53, 138] width 88 height 12
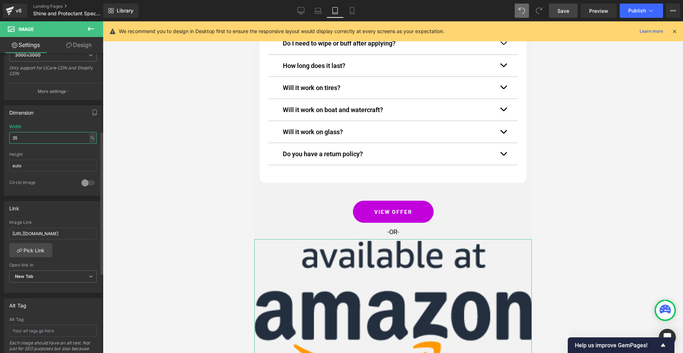
type input "3"
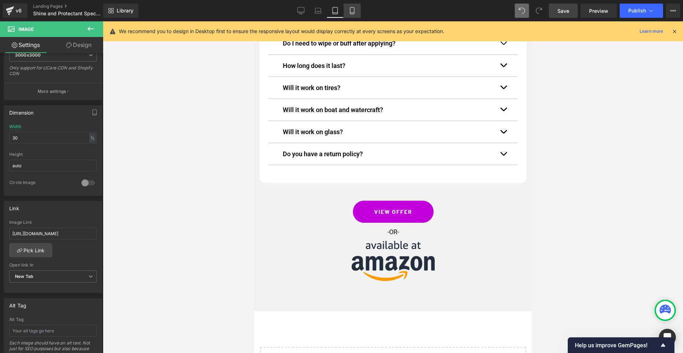
click at [352, 10] on icon at bounding box center [352, 10] width 7 height 7
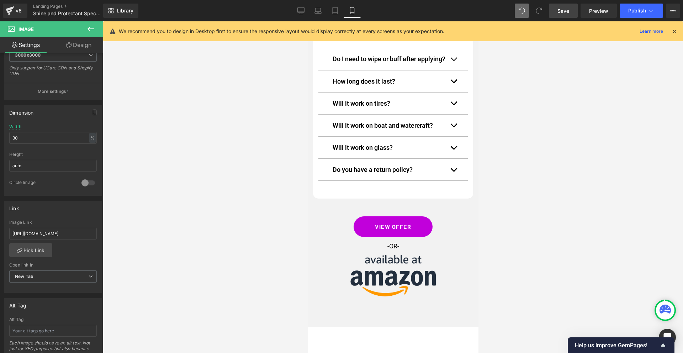
scroll to position [4120, 0]
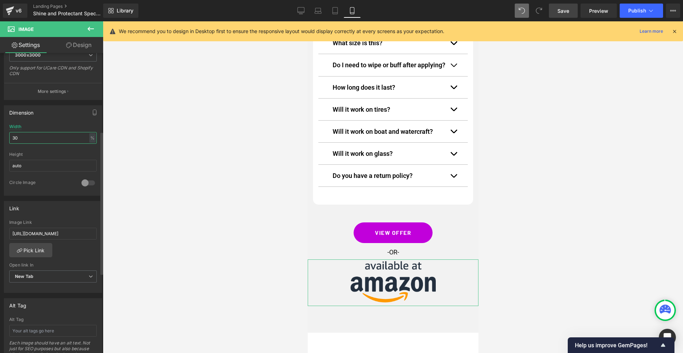
click at [55, 137] on input "30" at bounding box center [53, 138] width 88 height 12
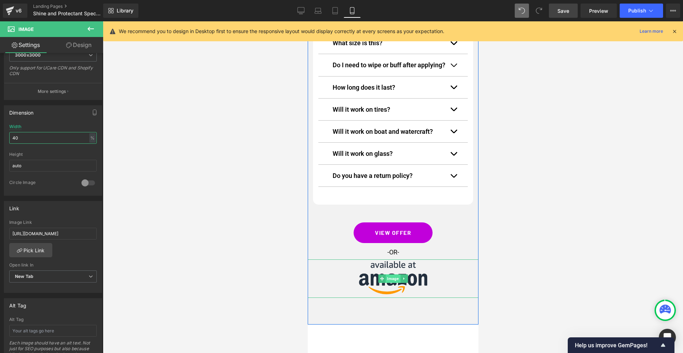
click at [388, 274] on span "Image" at bounding box center [393, 278] width 15 height 9
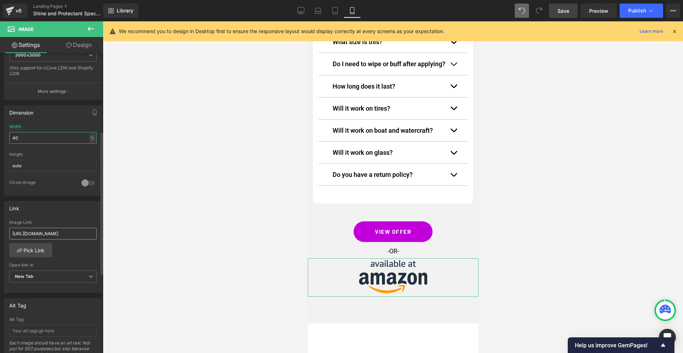
type input "40"
click at [47, 233] on input "[URL][DOMAIN_NAME]" at bounding box center [53, 234] width 88 height 12
type input "[URL][DOMAIN_NAME]"
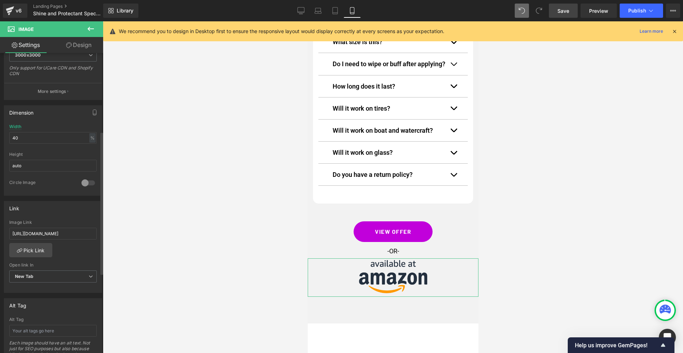
click at [84, 254] on div "[URL][DOMAIN_NAME] Image Link [URL][DOMAIN_NAME] Pick Link Current Tab New Tab …" at bounding box center [53, 256] width 98 height 73
click at [59, 234] on input "[URL][DOMAIN_NAME]" at bounding box center [53, 234] width 88 height 12
drag, startPoint x: 566, startPoint y: 11, endPoint x: 168, endPoint y: 222, distance: 450.2
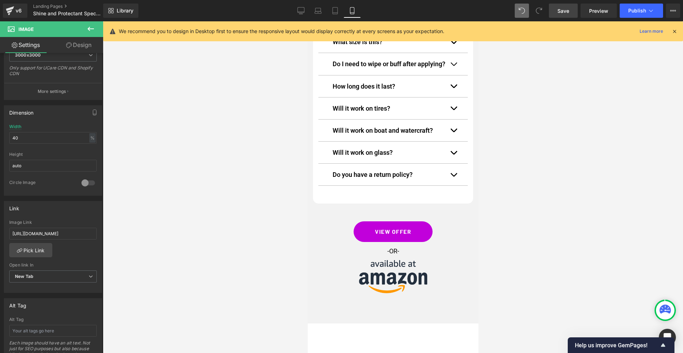
click at [566, 11] on span "Save" at bounding box center [564, 10] width 12 height 7
click at [645, 11] on span "Publish" at bounding box center [638, 11] width 18 height 6
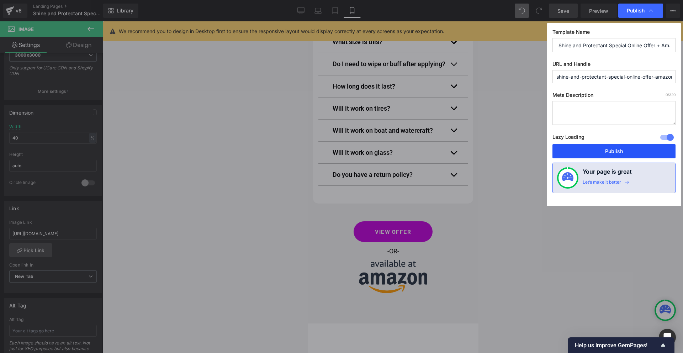
click at [607, 149] on button "Publish" at bounding box center [614, 151] width 123 height 14
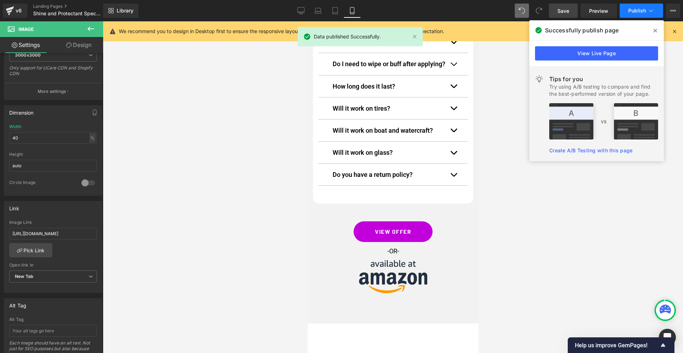
click at [643, 11] on span "Publish" at bounding box center [638, 11] width 18 height 6
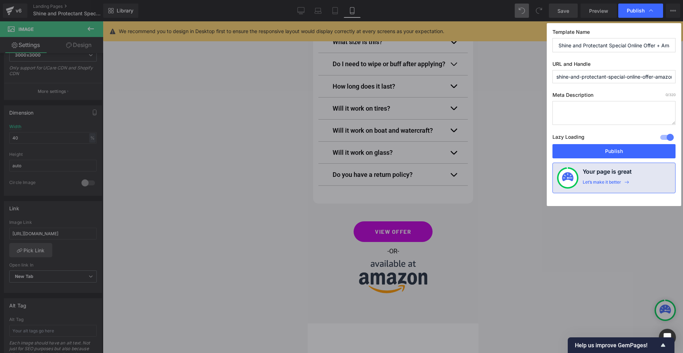
scroll to position [0, 5]
drag, startPoint x: 620, startPoint y: 74, endPoint x: 654, endPoint y: 76, distance: 33.8
click at [680, 76] on div "Template Name Shine and Protectant Special Online Offer + Amazon URL and Handle…" at bounding box center [614, 114] width 135 height 183
drag, startPoint x: 652, startPoint y: 76, endPoint x: 648, endPoint y: 77, distance: 3.8
click at [652, 76] on input "shine-and-protectant-special-online-offer-amazon" at bounding box center [614, 76] width 123 height 13
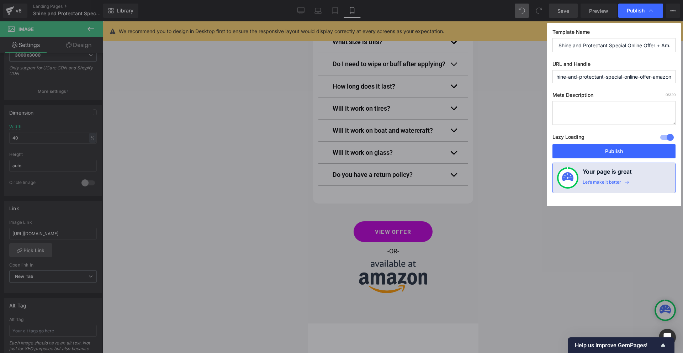
scroll to position [0, 0]
drag, startPoint x: 569, startPoint y: 78, endPoint x: 646, endPoint y: 74, distance: 77.3
click at [646, 74] on input "shine-and-protectant-special-online-offer-amazon" at bounding box center [614, 76] width 123 height 13
type input "shine-offer-amazon"
click at [622, 152] on button "Publish" at bounding box center [614, 151] width 123 height 14
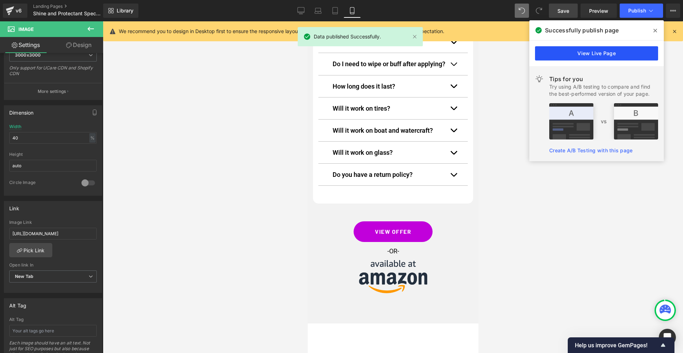
click at [610, 55] on link "View Live Page" at bounding box center [596, 53] width 123 height 14
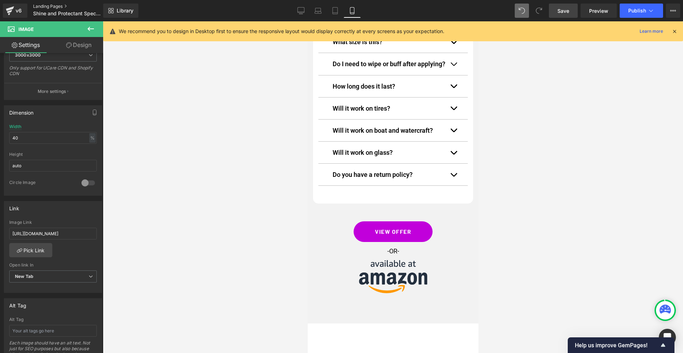
click at [41, 7] on link "Landing Pages" at bounding box center [74, 7] width 82 height 6
